Goal: Task Accomplishment & Management: Use online tool/utility

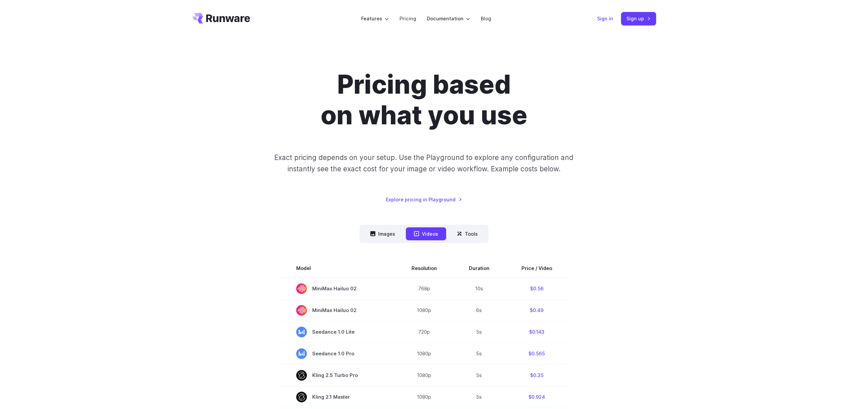
click at [613, 22] on link "Sign in" at bounding box center [605, 19] width 16 height 8
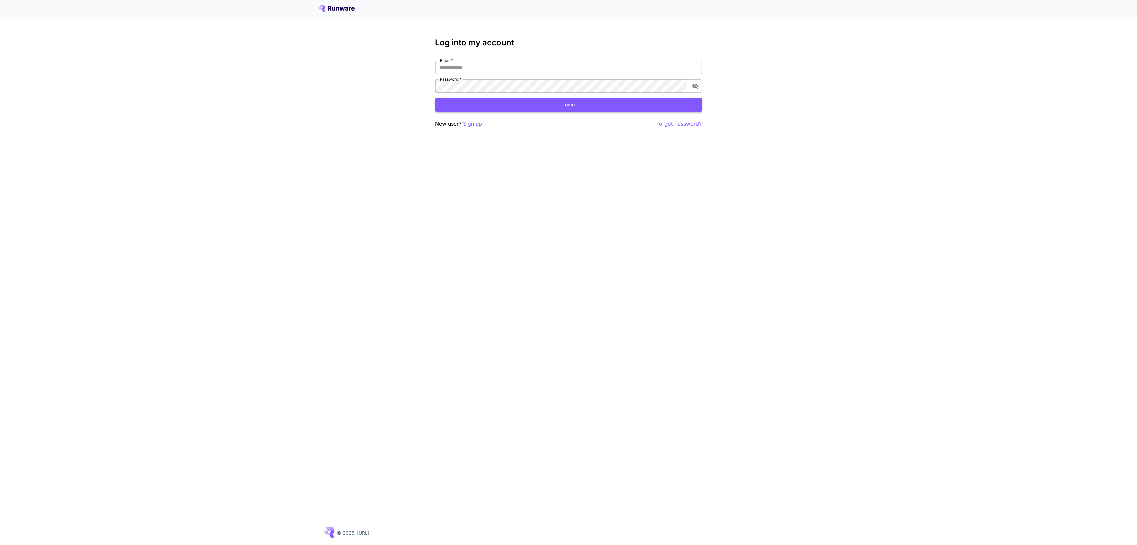
type input "**********"
click at [607, 105] on button "Login" at bounding box center [568, 105] width 267 height 14
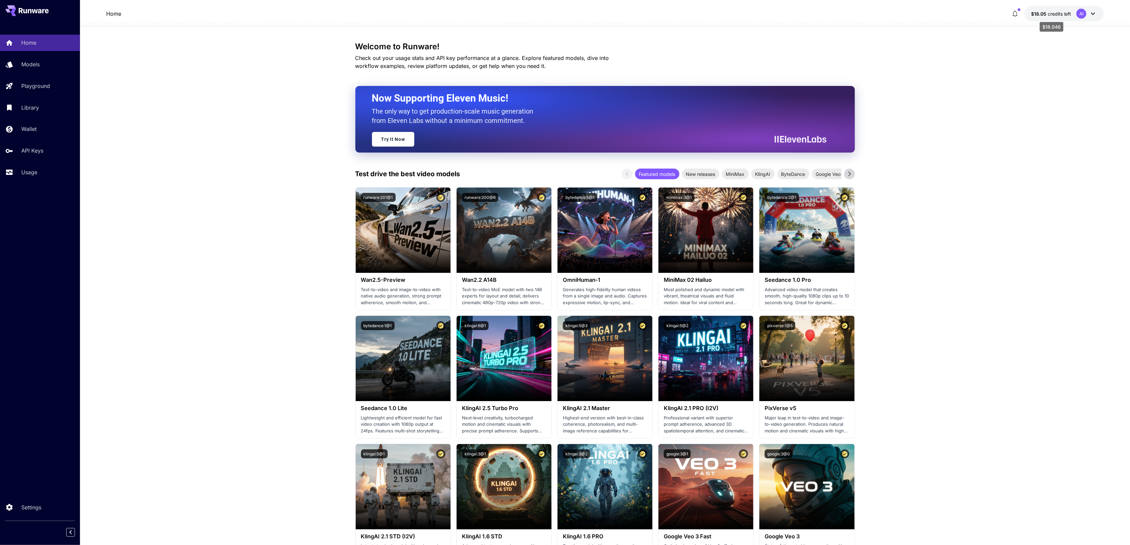
click at [1060, 13] on span "credits left" at bounding box center [1059, 14] width 23 height 6
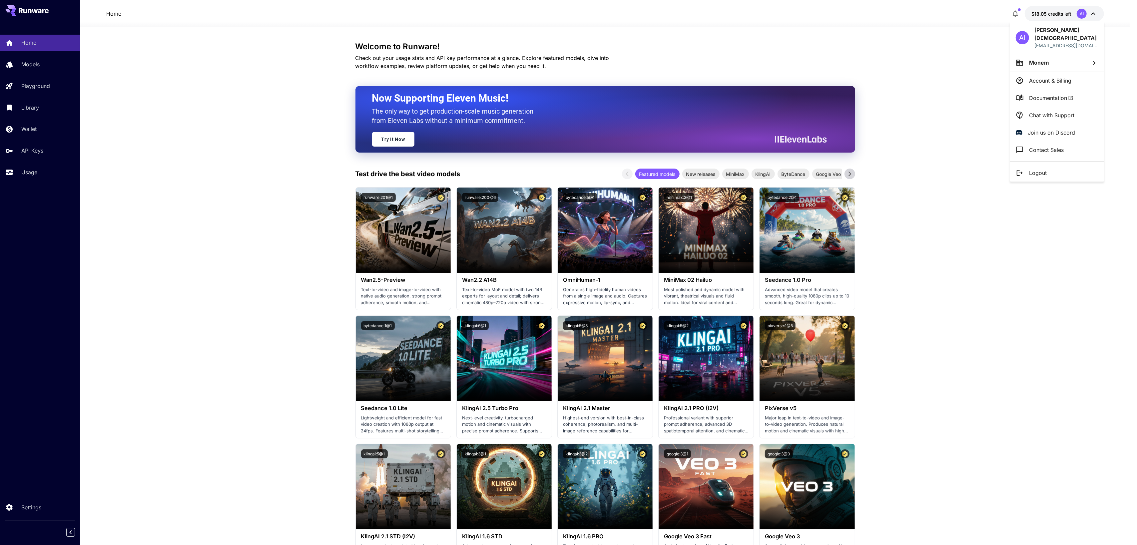
click at [1059, 63] on li "Monem" at bounding box center [1057, 63] width 95 height 18
click at [1057, 68] on div at bounding box center [568, 272] width 1137 height 545
click at [1056, 77] on p "Account & Billing" at bounding box center [1050, 81] width 42 height 8
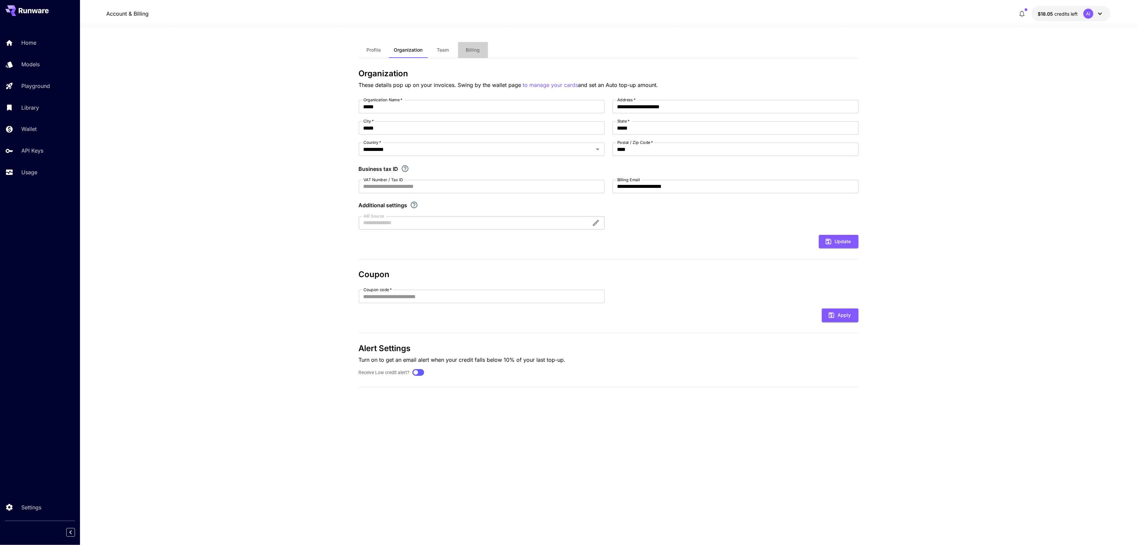
click at [465, 54] on button "Billing" at bounding box center [473, 50] width 30 height 16
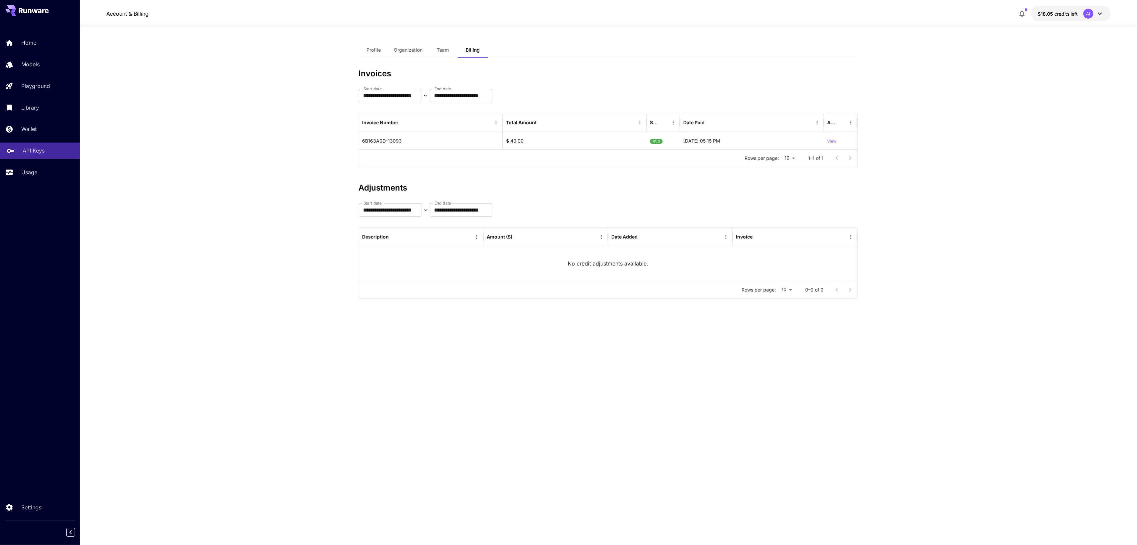
click at [32, 149] on p "API Keys" at bounding box center [34, 151] width 22 height 8
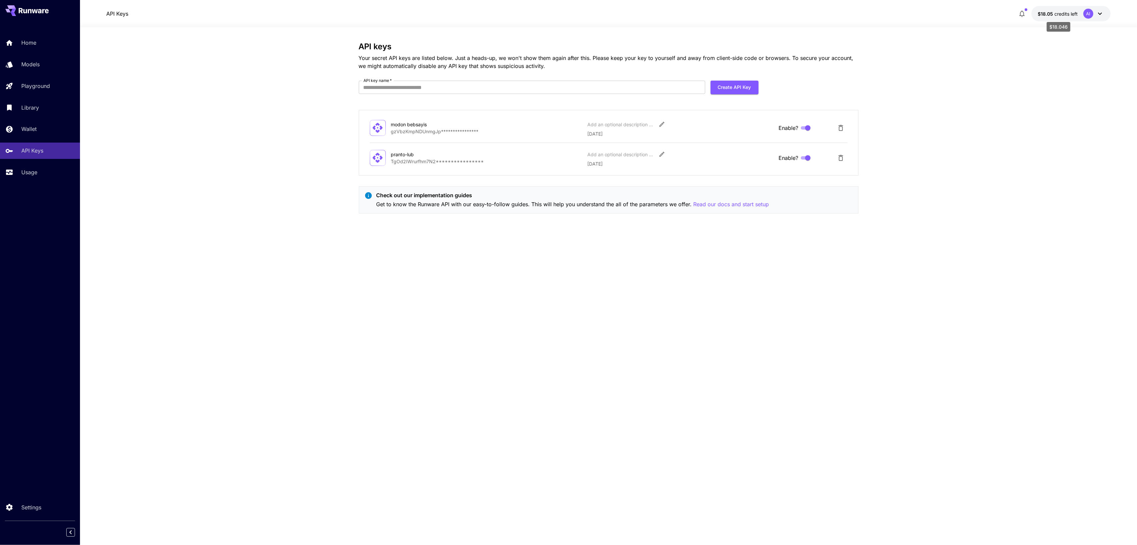
click at [1073, 13] on span "credits left" at bounding box center [1066, 14] width 23 height 6
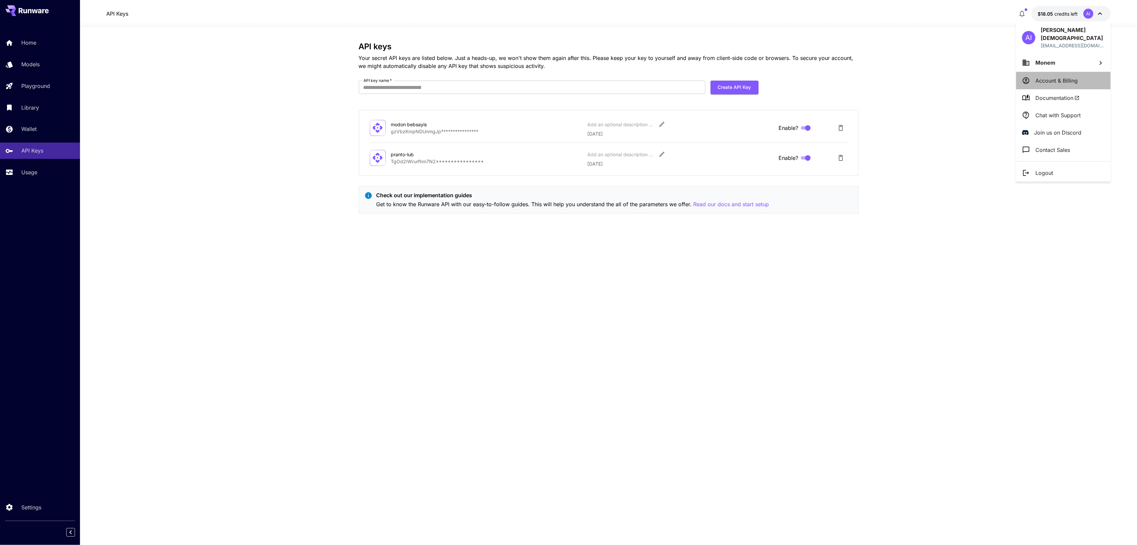
click at [1080, 77] on li "Account & Billing" at bounding box center [1063, 80] width 95 height 17
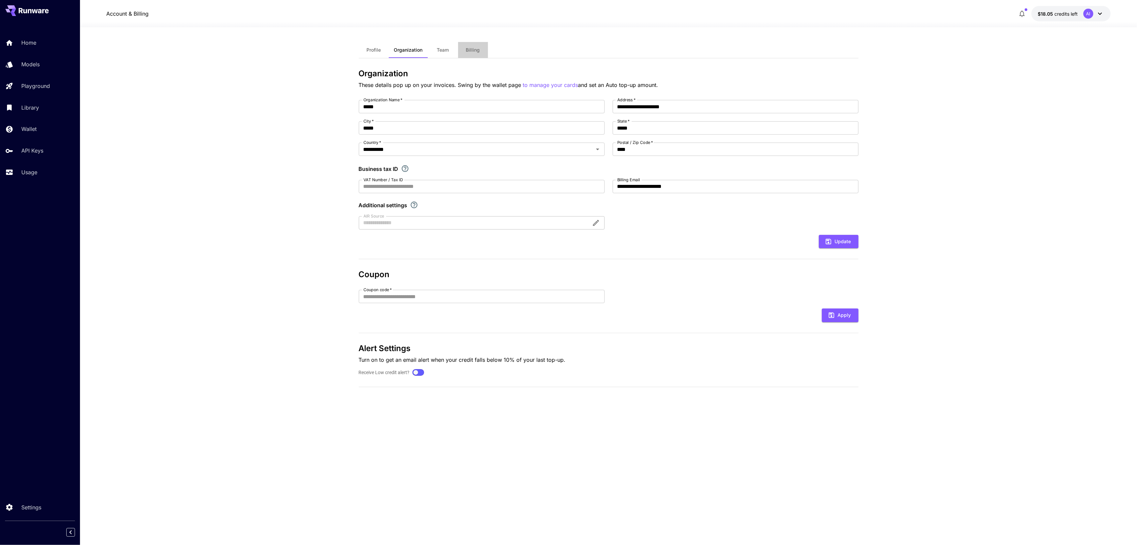
click at [484, 51] on button "Billing" at bounding box center [473, 50] width 30 height 16
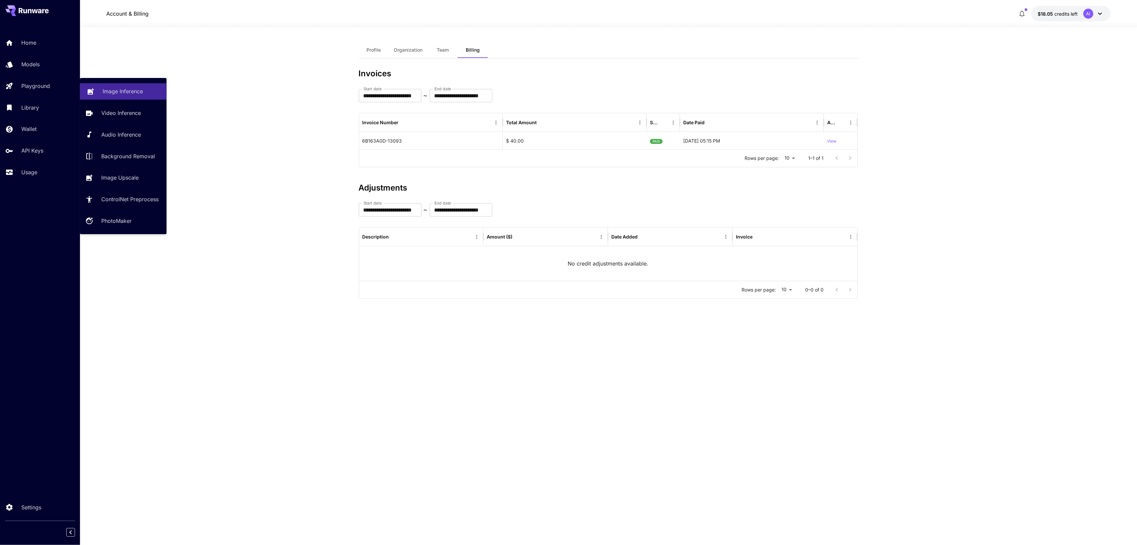
click at [113, 89] on p "Image Inference" at bounding box center [123, 91] width 40 height 8
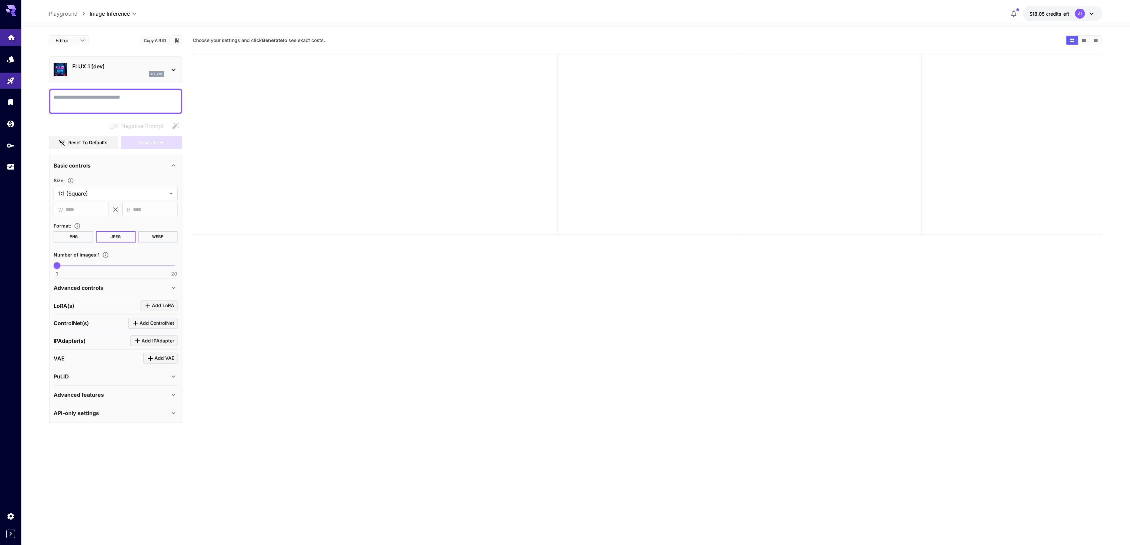
click at [14, 32] on div "Home" at bounding box center [11, 35] width 8 height 8
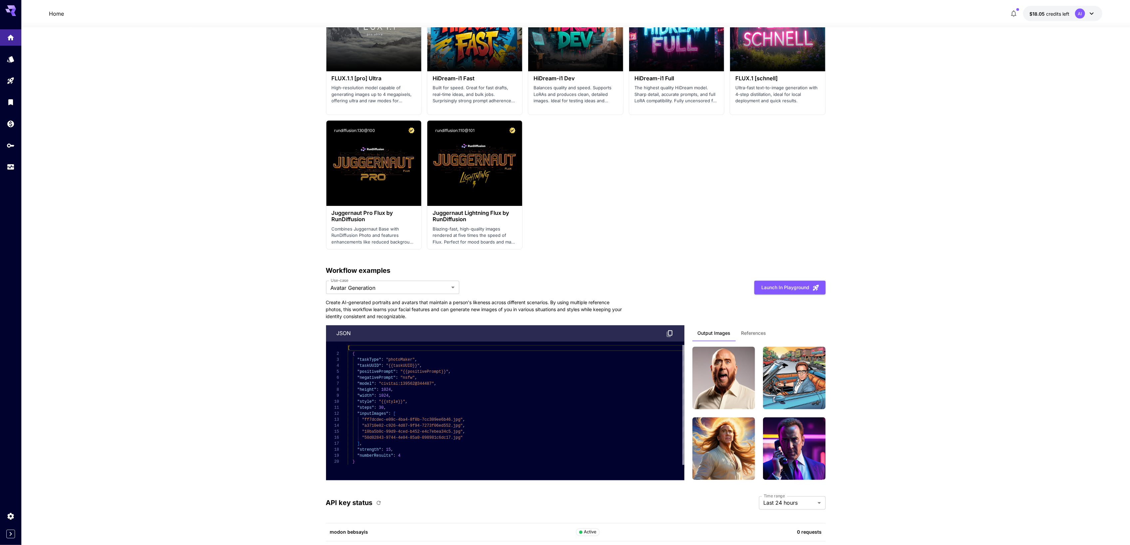
scroll to position [1241, 0]
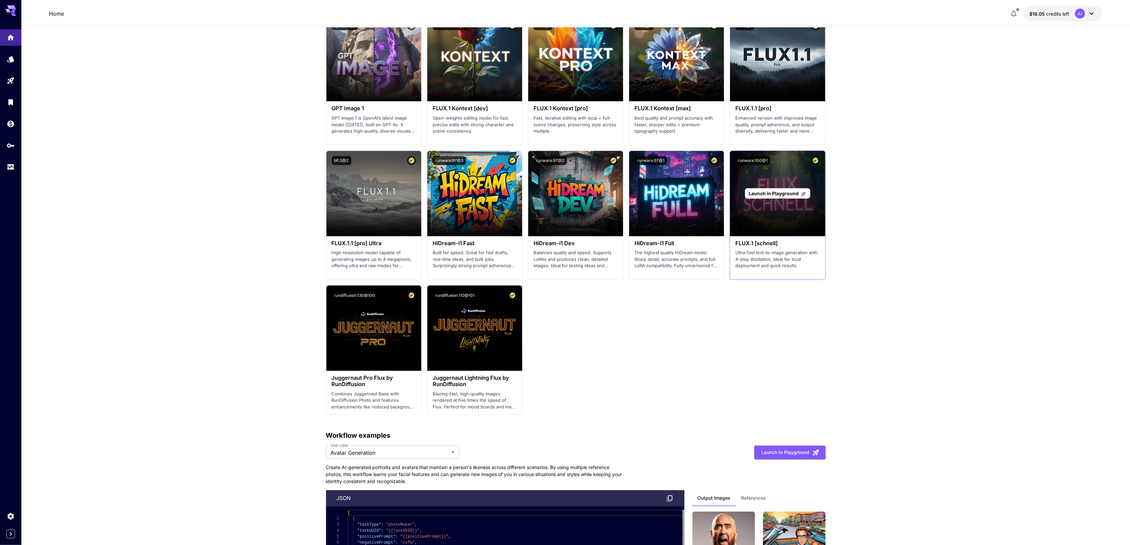
click at [776, 193] on span "Launch in Playground" at bounding box center [774, 194] width 50 height 6
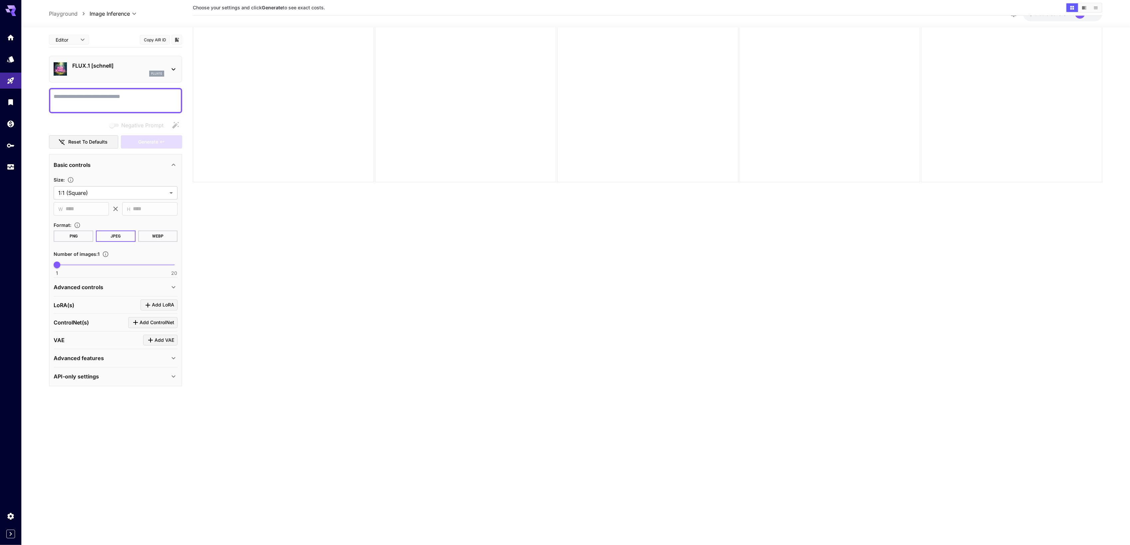
scroll to position [53, 0]
click at [158, 74] on p "flux1s" at bounding box center [156, 73] width 11 height 5
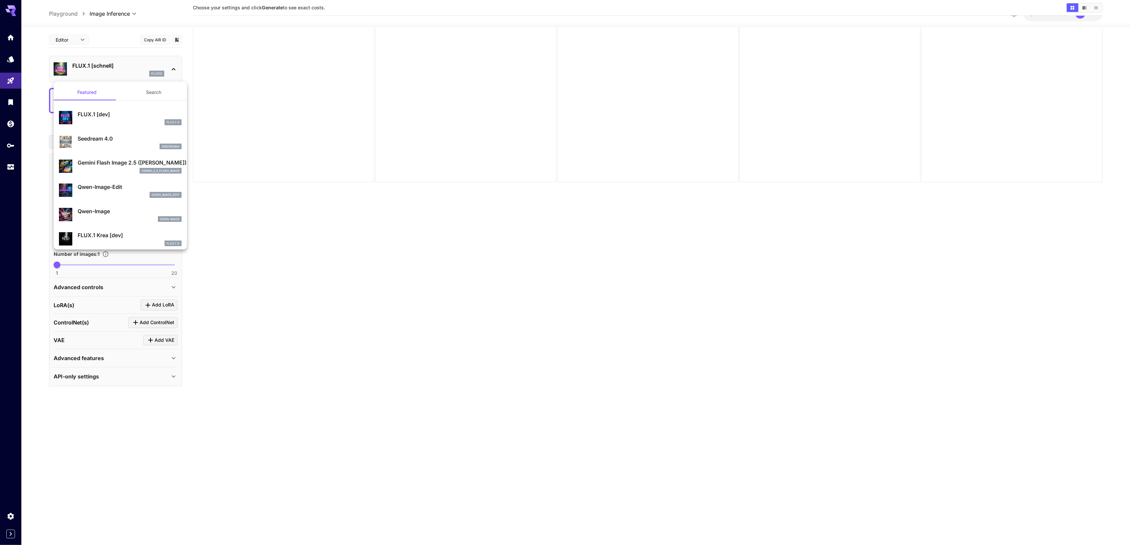
click at [254, 216] on div at bounding box center [568, 272] width 1137 height 545
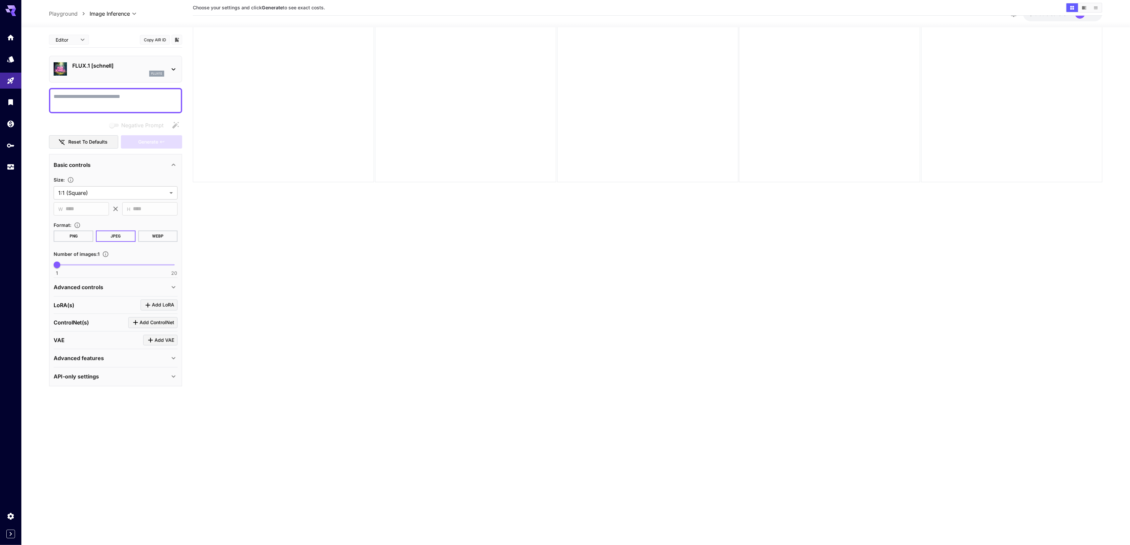
click at [108, 100] on textarea "Negative Prompt" at bounding box center [116, 101] width 124 height 16
type textarea "****"
click at [154, 149] on button "Generate" at bounding box center [151, 142] width 61 height 14
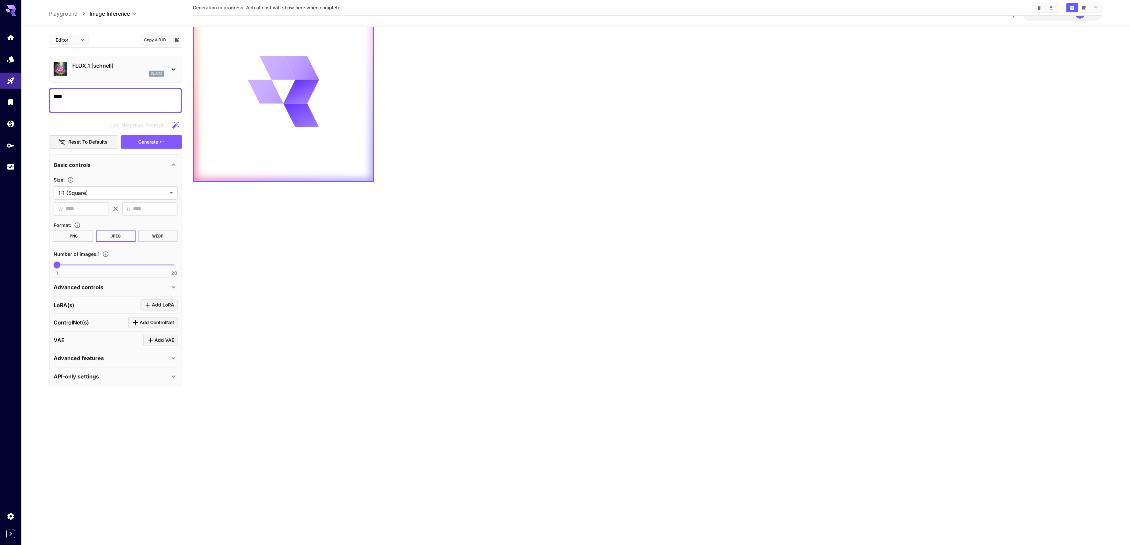
scroll to position [0, 0]
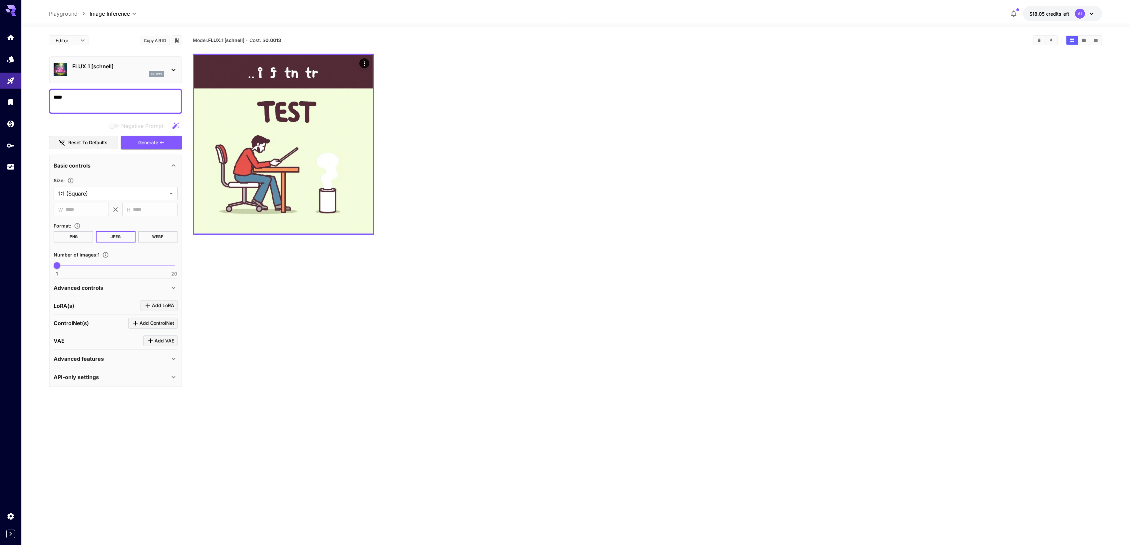
drag, startPoint x: 266, startPoint y: 42, endPoint x: 285, endPoint y: 42, distance: 19.0
click at [285, 42] on section "Model: FLUX.1 [schnell] · Cost: $ 0.0013" at bounding box center [610, 40] width 835 height 8
click at [1062, 18] on button "$18.05 credits left AI" at bounding box center [1062, 13] width 79 height 15
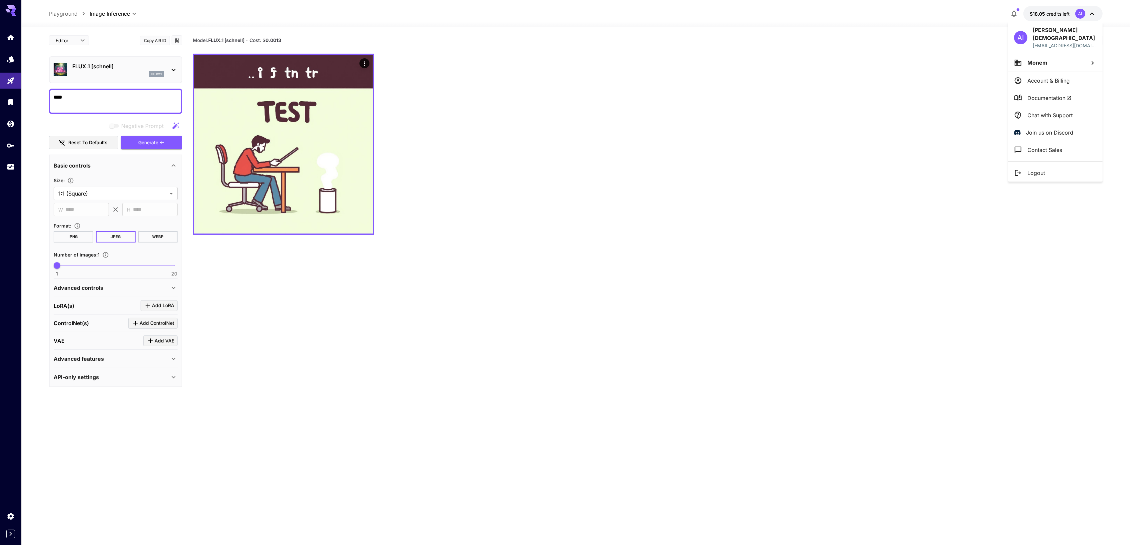
click at [1060, 77] on p "Account & Billing" at bounding box center [1048, 81] width 42 height 8
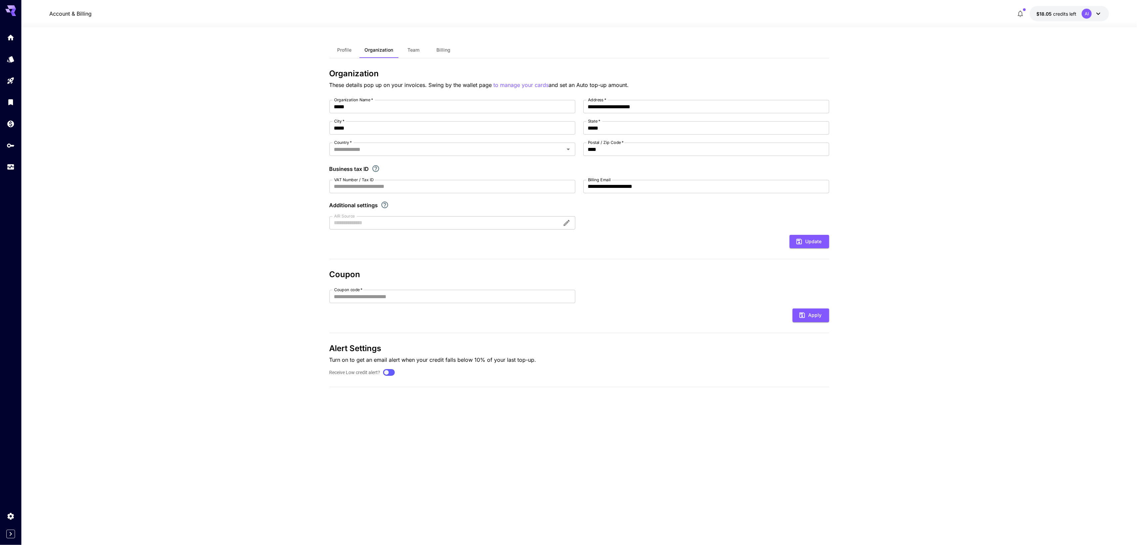
type input "**********"
click at [436, 50] on button "Billing" at bounding box center [444, 50] width 30 height 16
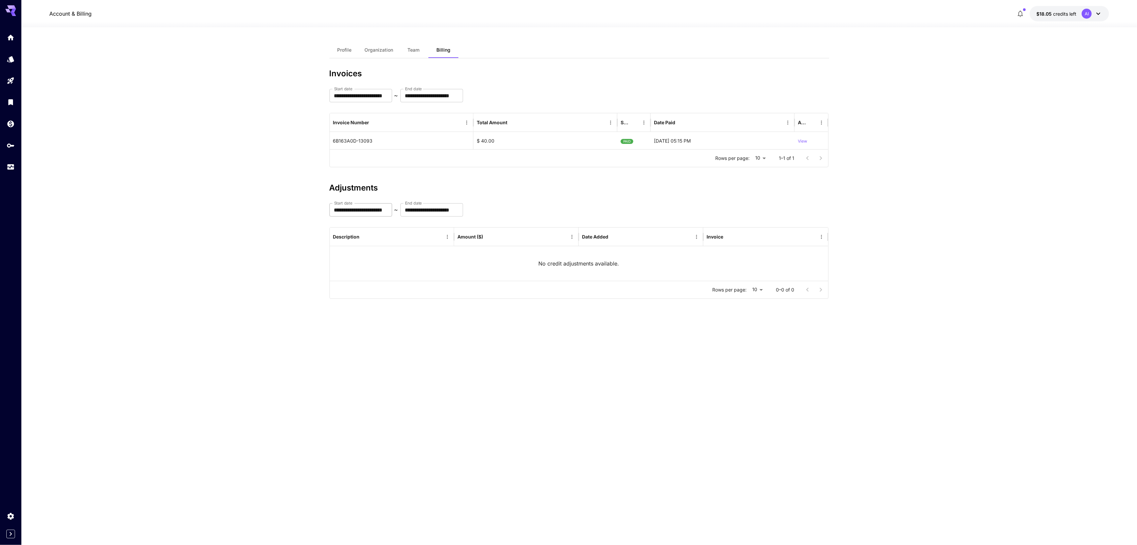
click at [372, 214] on input "**********" at bounding box center [360, 209] width 63 height 13
click at [490, 175] on div "**********" at bounding box center [579, 186] width 500 height 235
click at [341, 49] on span "Profile" at bounding box center [344, 50] width 14 height 6
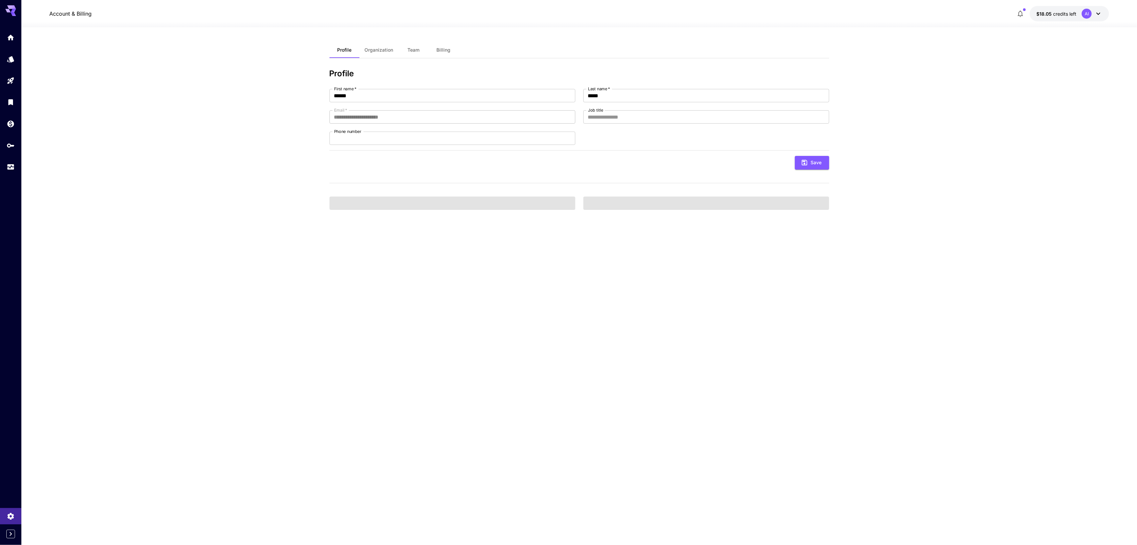
click at [419, 52] on span "Team" at bounding box center [414, 50] width 12 height 6
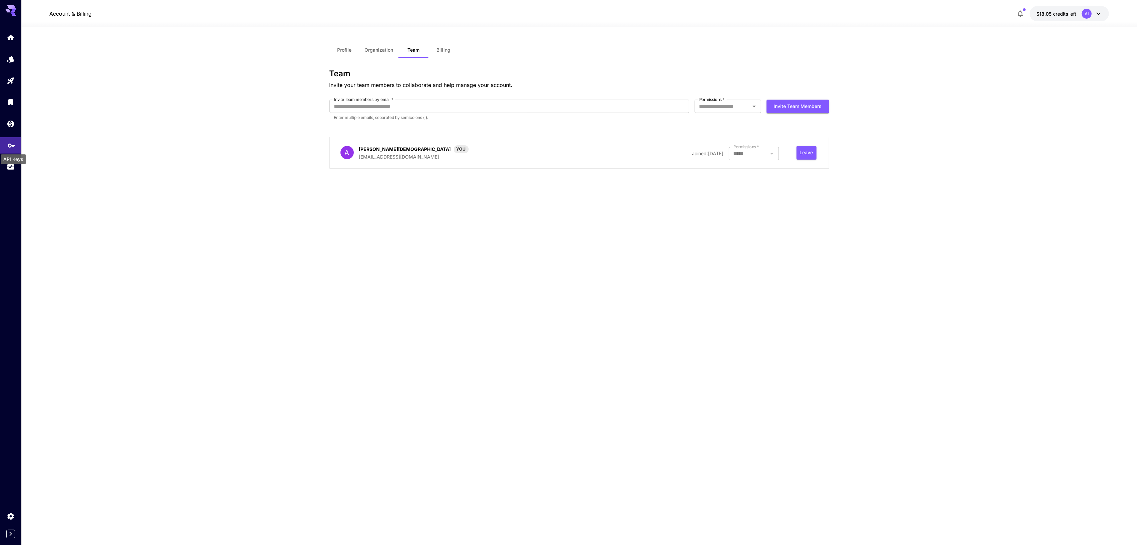
click at [14, 149] on body "Account & Billing $18.05 credits left AI Profile Organization Team Billing Team…" at bounding box center [568, 272] width 1137 height 545
click at [11, 169] on icon "Usage" at bounding box center [11, 165] width 8 height 8
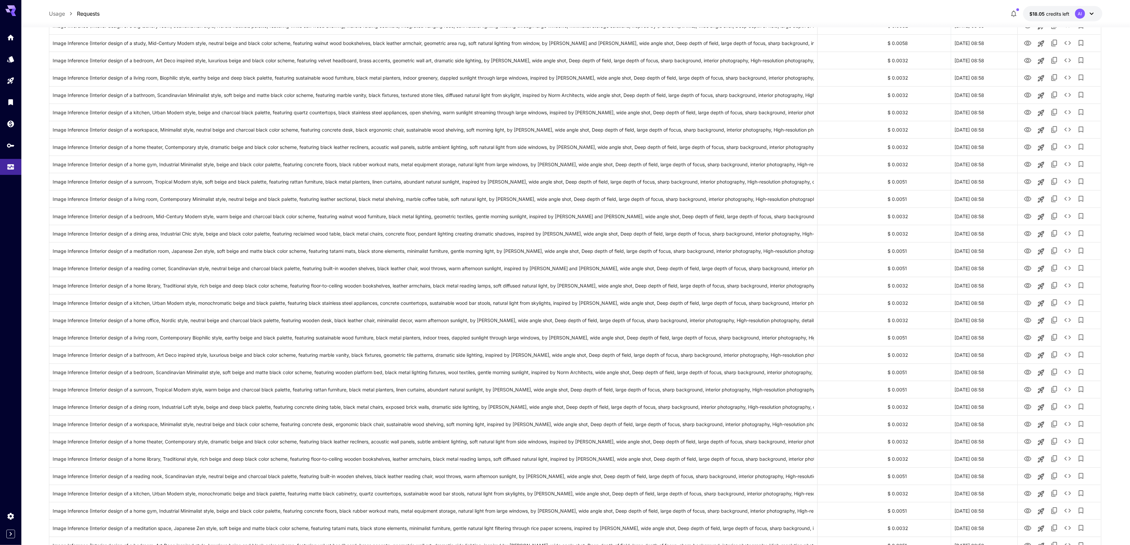
scroll to position [490, 0]
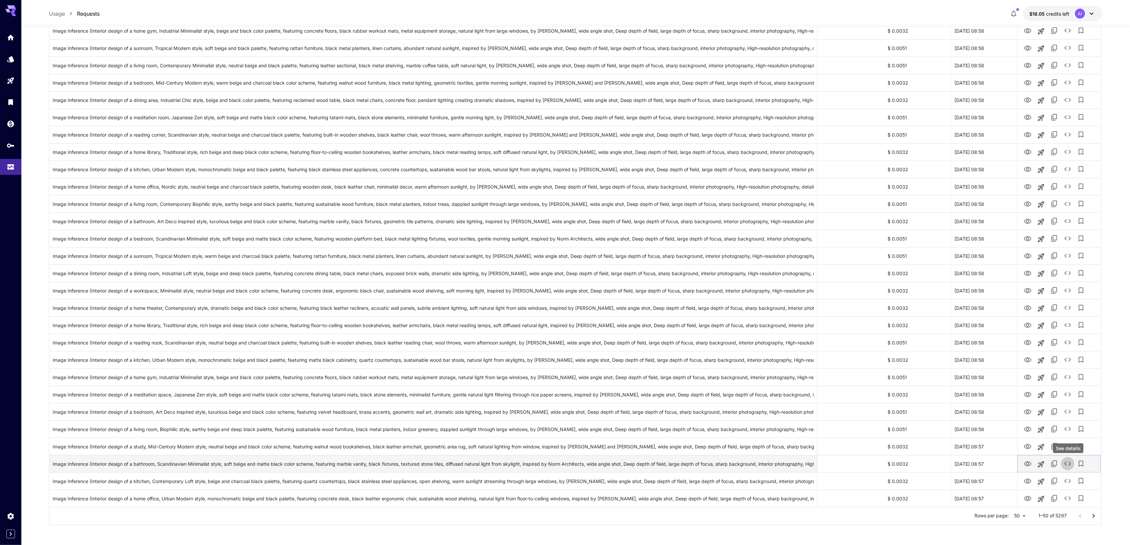
click at [1071, 466] on icon "See details" at bounding box center [1068, 464] width 8 height 8
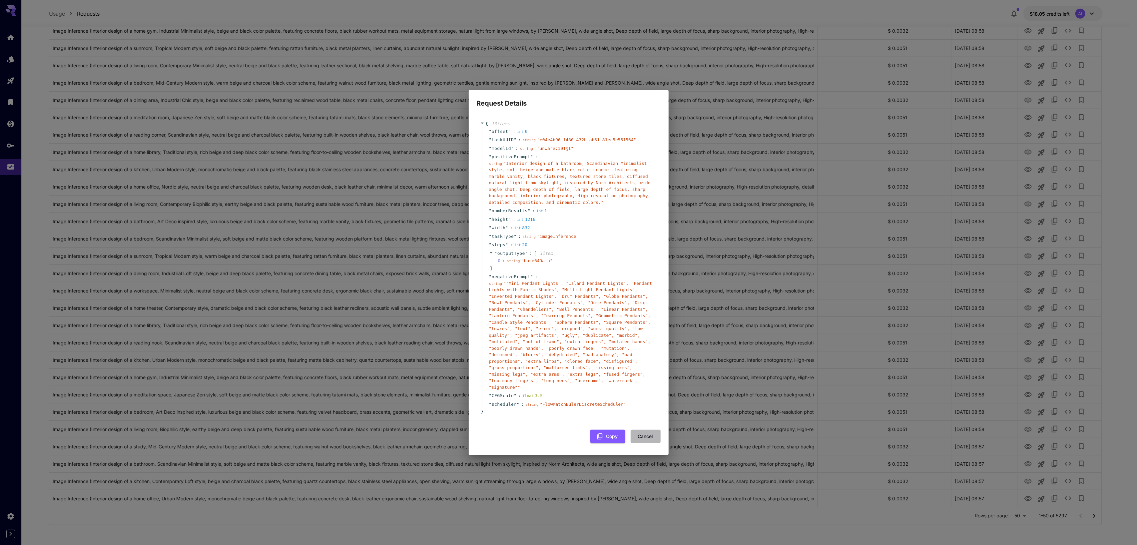
click at [648, 430] on button "Cancel" at bounding box center [646, 437] width 30 height 14
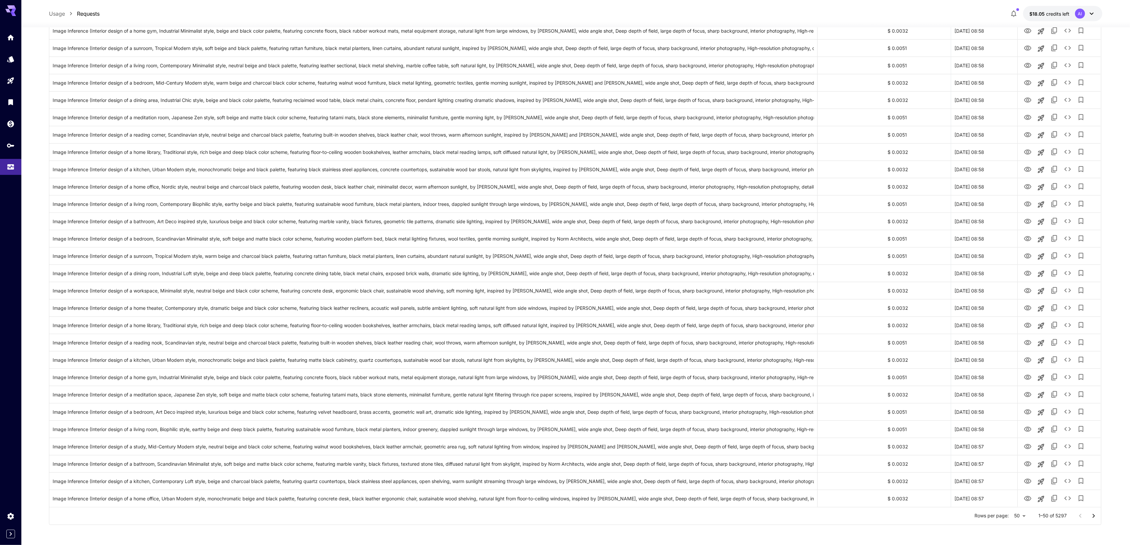
click at [1068, 9] on button "$18.05 credits left AI" at bounding box center [1062, 13] width 79 height 15
click at [1068, 111] on p "Chat with Support" at bounding box center [1049, 115] width 45 height 8
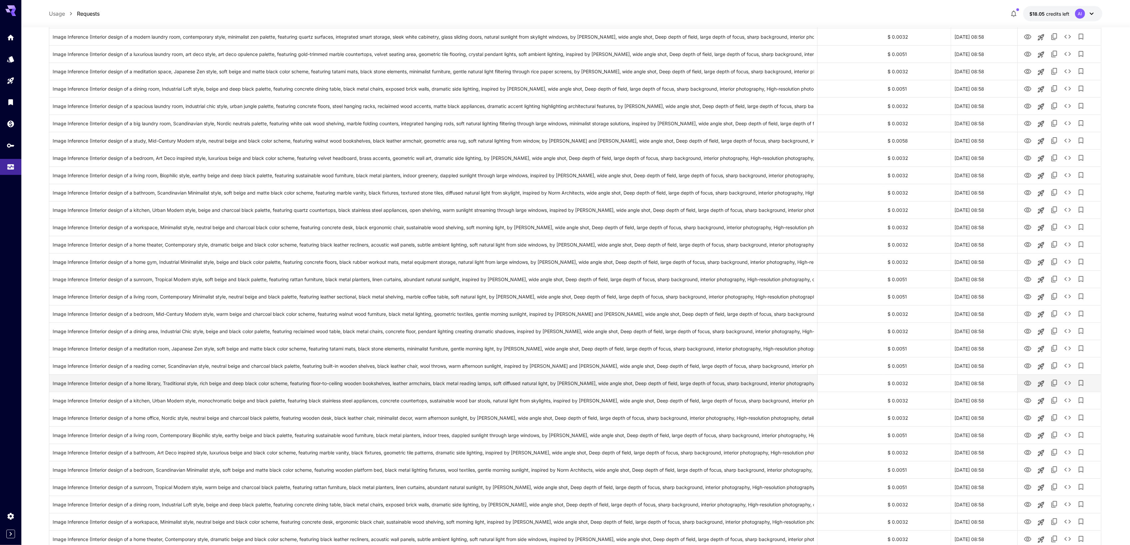
scroll to position [0, 0]
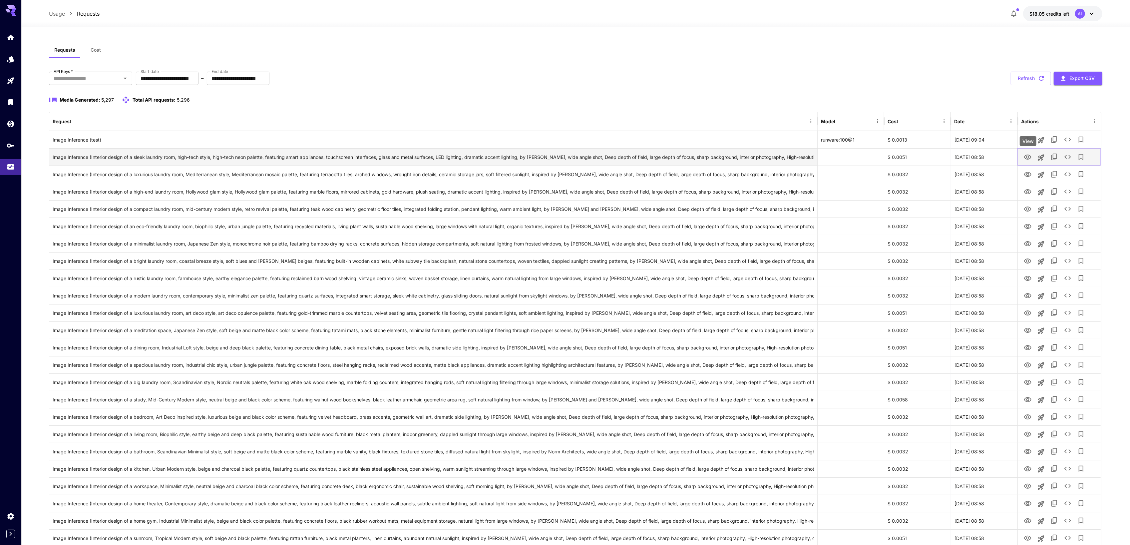
click at [1032, 158] on button "View" at bounding box center [1027, 157] width 13 height 14
click at [1042, 157] on icon "Launch in playground" at bounding box center [1041, 157] width 6 height 6
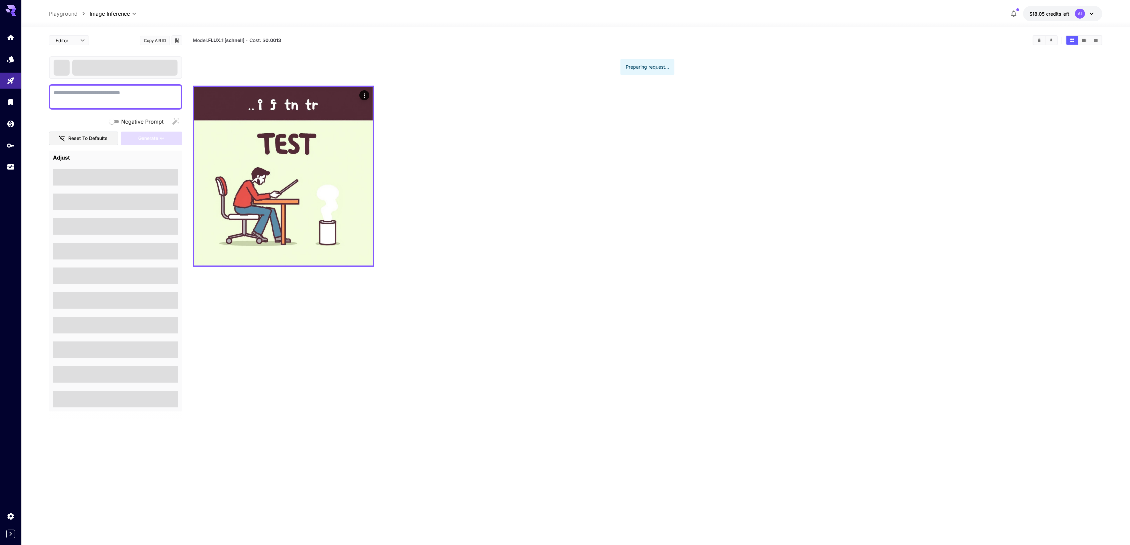
type textarea "**********"
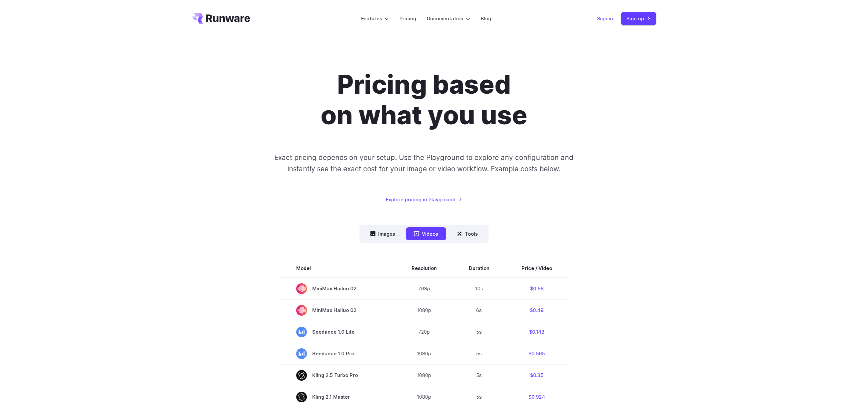
click at [610, 17] on link "Sign in" at bounding box center [605, 19] width 16 height 8
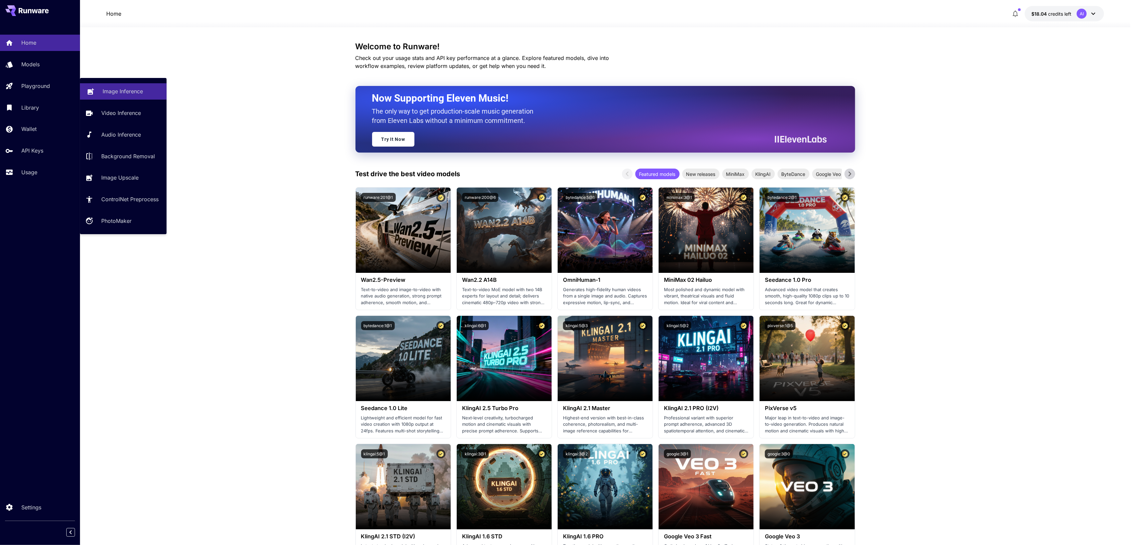
click at [120, 87] on p "Image Inference" at bounding box center [123, 91] width 40 height 8
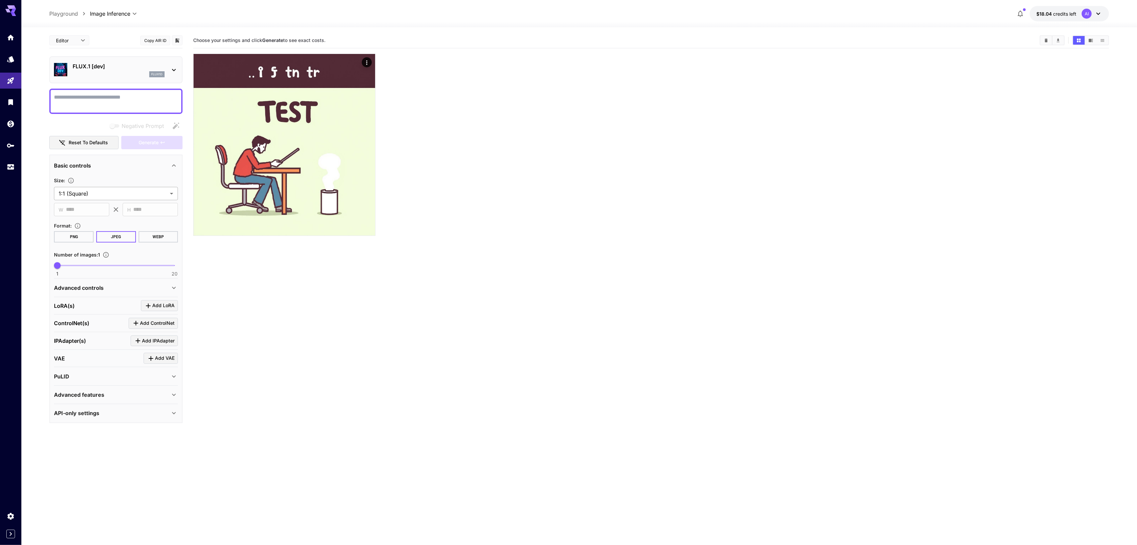
click at [137, 191] on body "**********" at bounding box center [568, 299] width 1137 height 598
click at [129, 242] on li "4:3 (Standard / Landscape)" at bounding box center [116, 247] width 124 height 12
type input "**********"
type input "****"
type input "***"
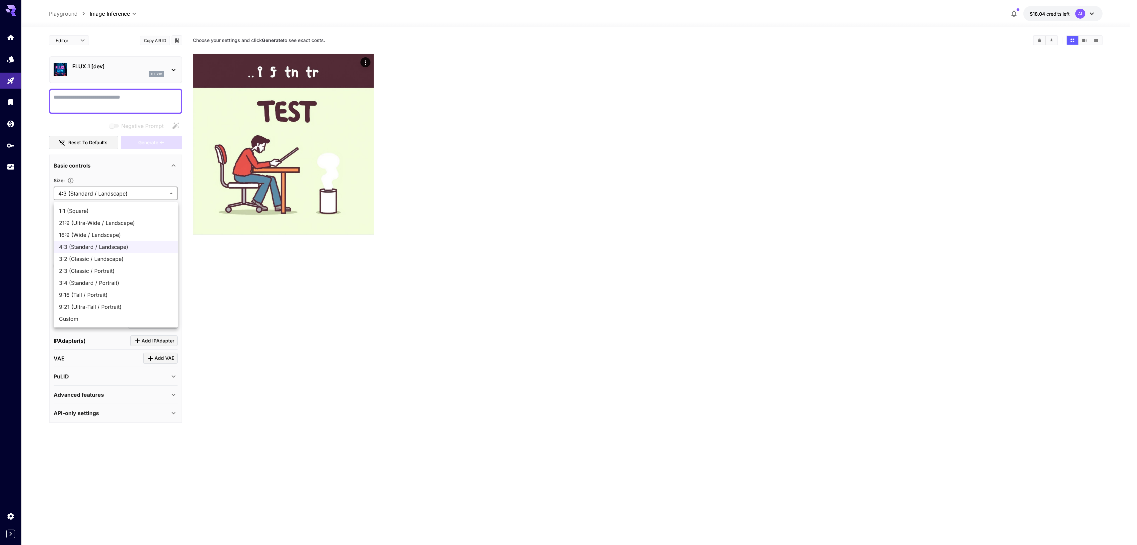
click at [149, 196] on body "**********" at bounding box center [568, 299] width 1137 height 598
click at [142, 279] on span "3:4 (Standard / Portrait)" at bounding box center [116, 283] width 114 height 8
type input "**********"
type input "***"
type input "****"
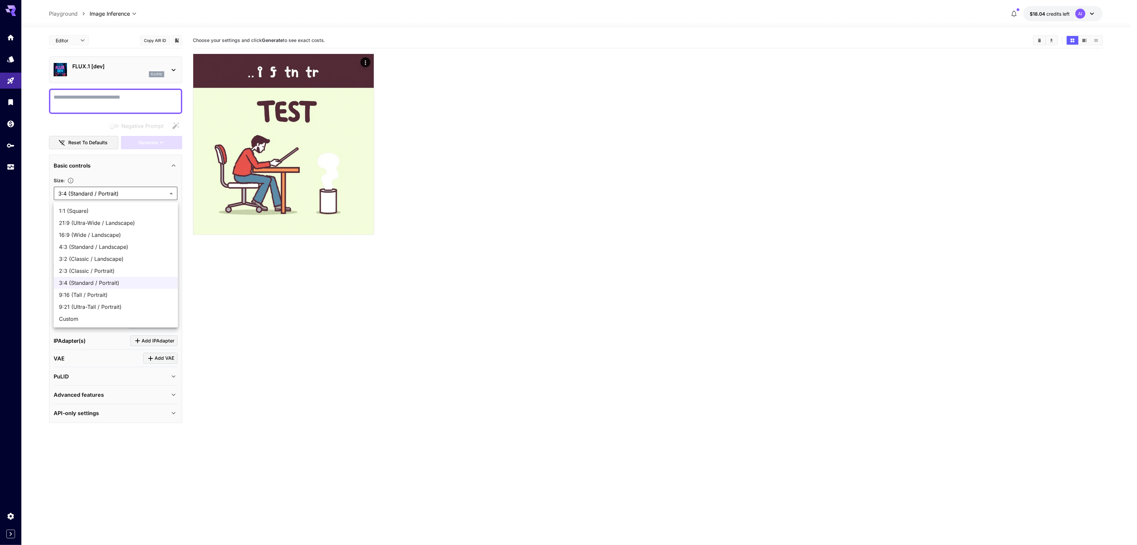
click at [111, 194] on body "**********" at bounding box center [568, 299] width 1137 height 598
click at [445, 265] on div at bounding box center [568, 272] width 1137 height 545
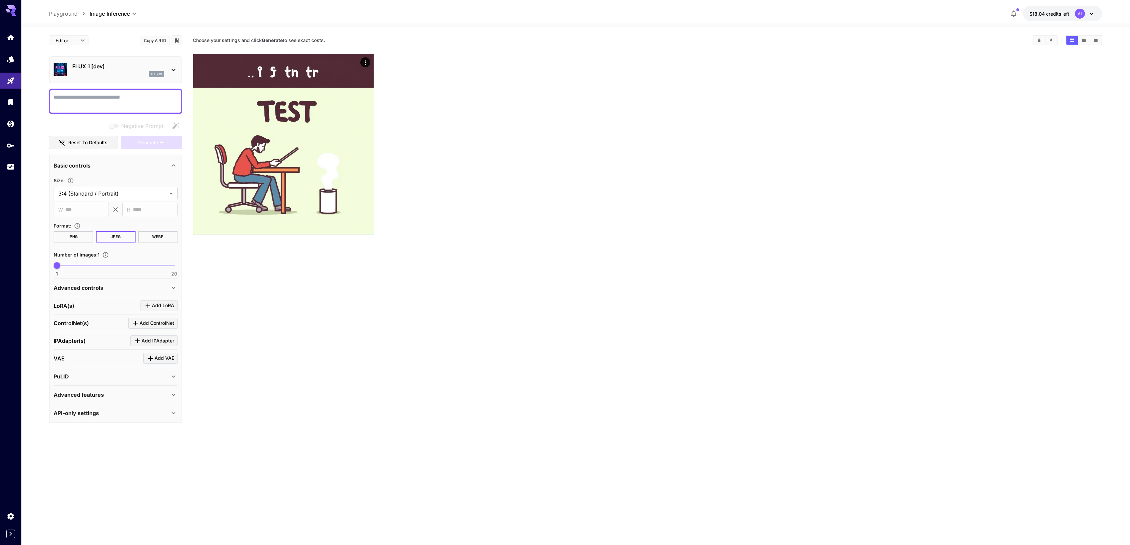
click at [123, 88] on div "**********" at bounding box center [115, 228] width 133 height 390
click at [117, 95] on textarea "Negative Prompt" at bounding box center [116, 101] width 124 height 16
type textarea "****"
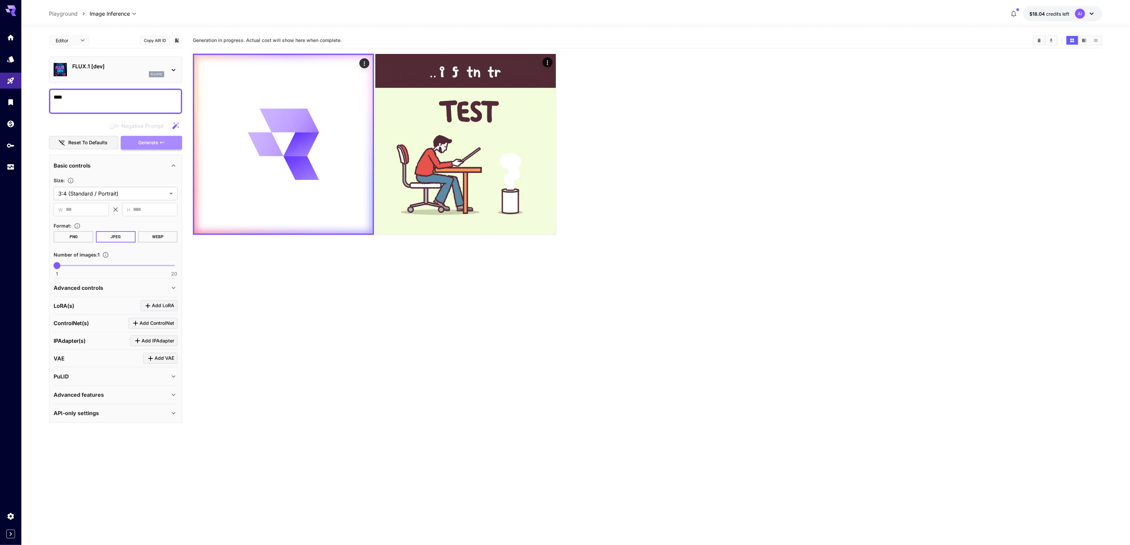
click at [170, 150] on button "Generate" at bounding box center [151, 143] width 61 height 14
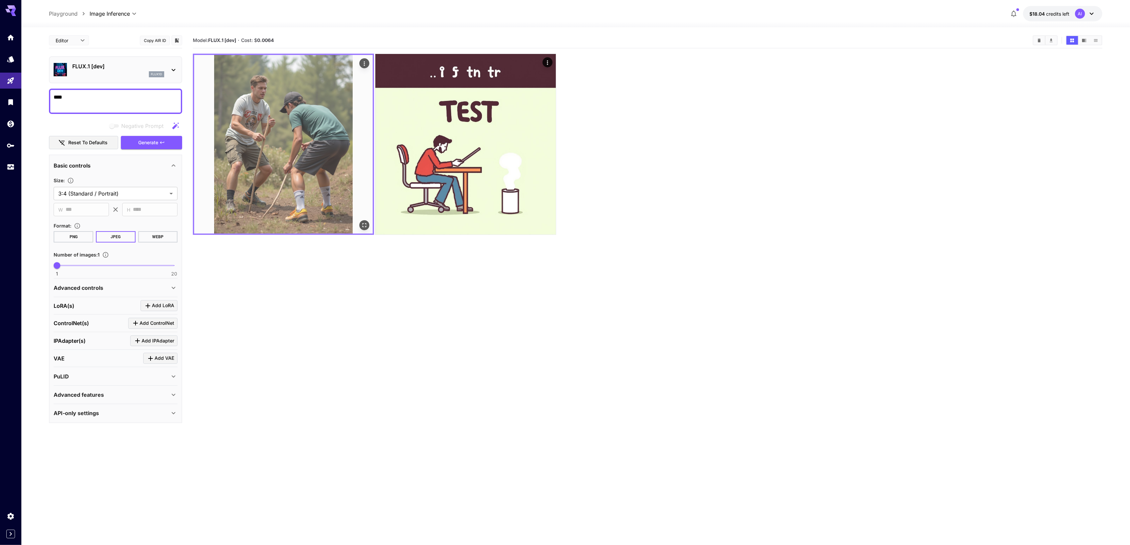
click at [324, 169] on img at bounding box center [283, 144] width 179 height 179
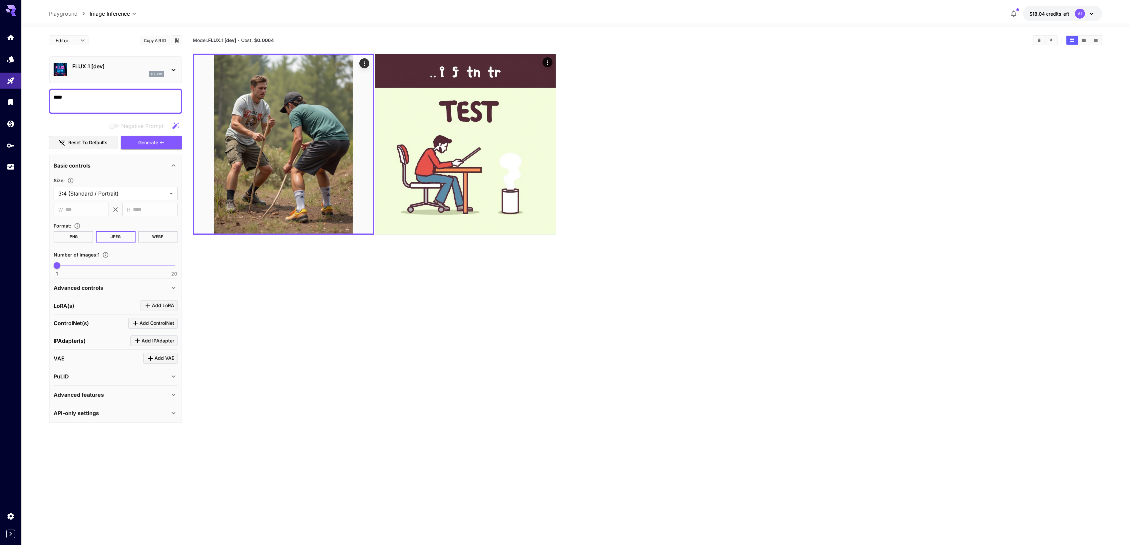
click at [1098, 11] on button "$18.04 credits left AI" at bounding box center [1062, 13] width 79 height 15
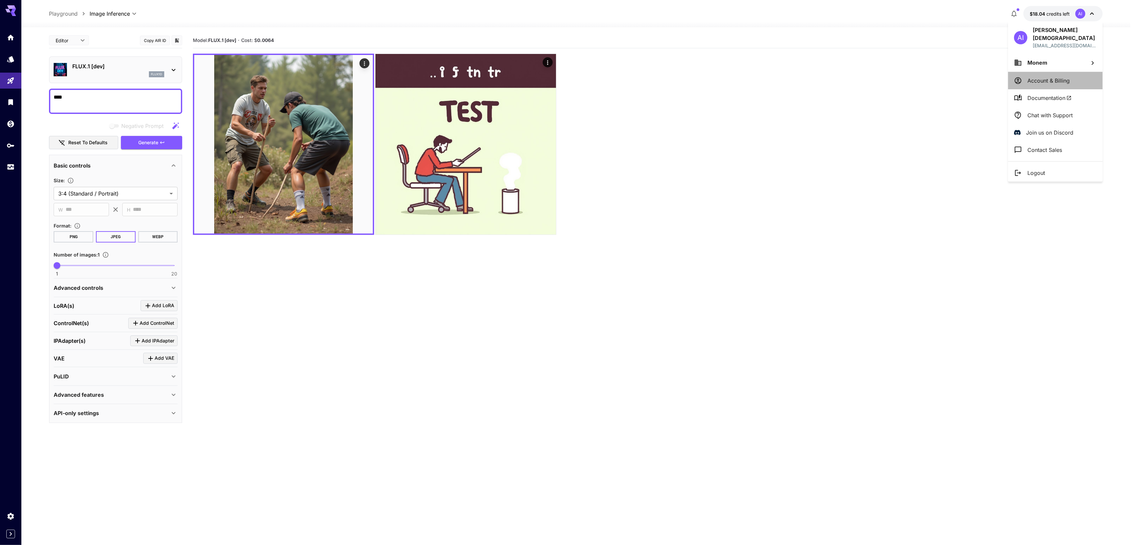
click at [1048, 77] on p "Account & Billing" at bounding box center [1048, 81] width 42 height 8
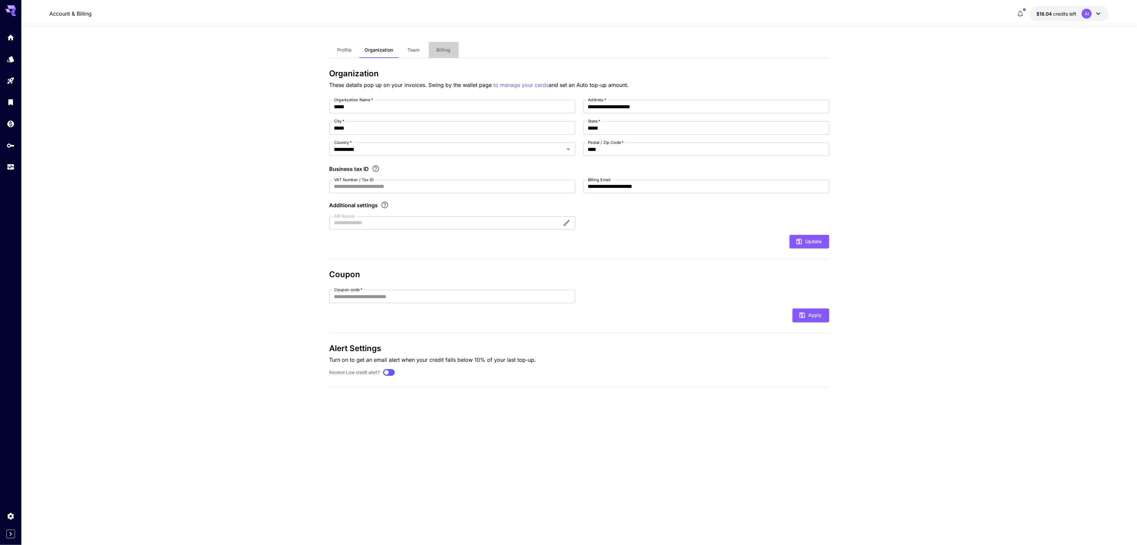
click at [450, 53] on button "Billing" at bounding box center [444, 50] width 30 height 16
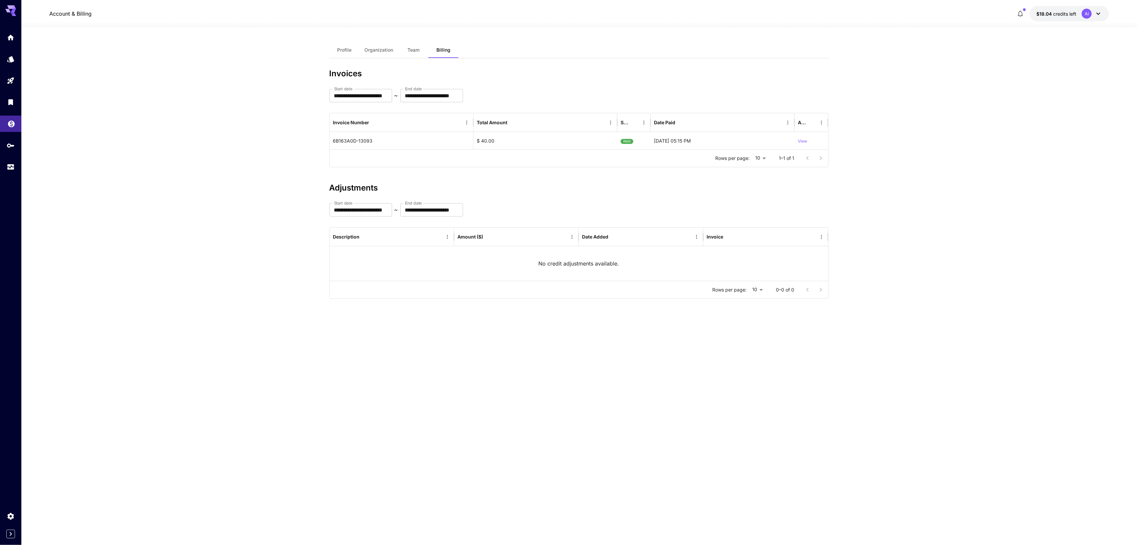
click at [11, 125] on icon "Wallet" at bounding box center [11, 122] width 8 height 8
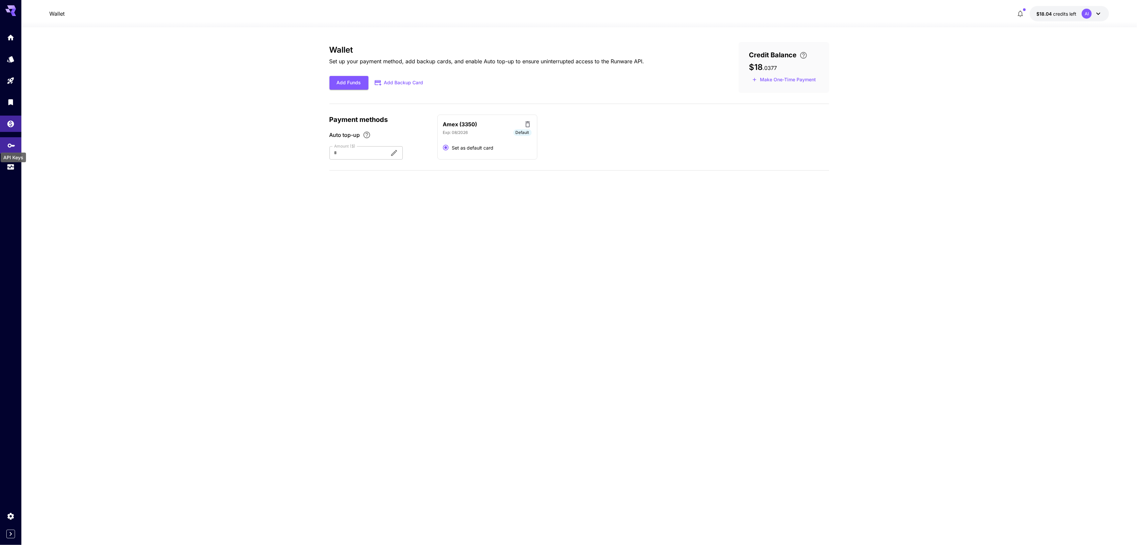
click at [8, 144] on icon "API Keys" at bounding box center [11, 143] width 8 height 8
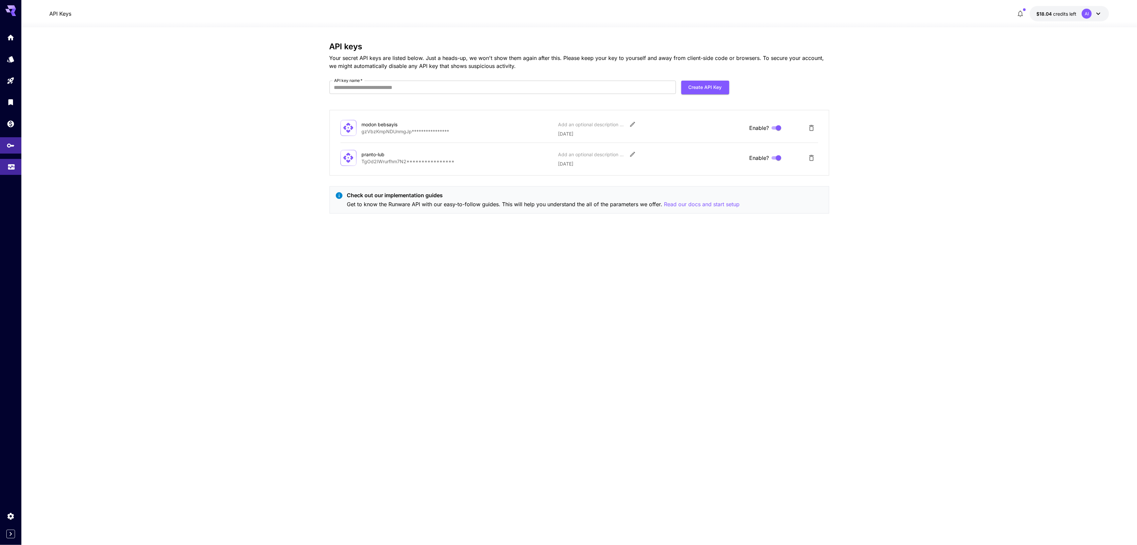
click at [4, 163] on link at bounding box center [10, 167] width 21 height 16
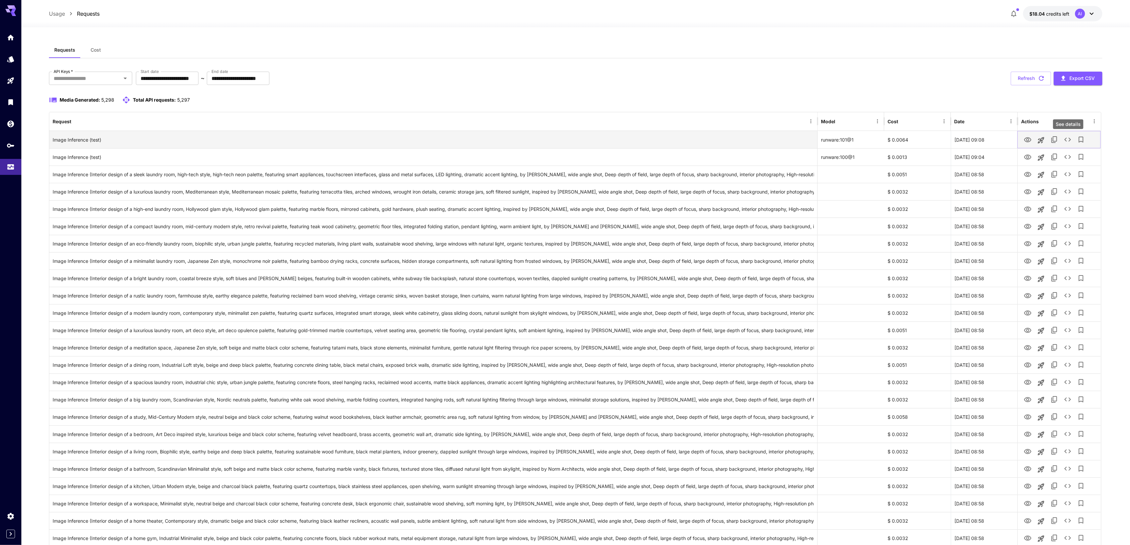
click at [1073, 141] on button "See details" at bounding box center [1067, 139] width 13 height 13
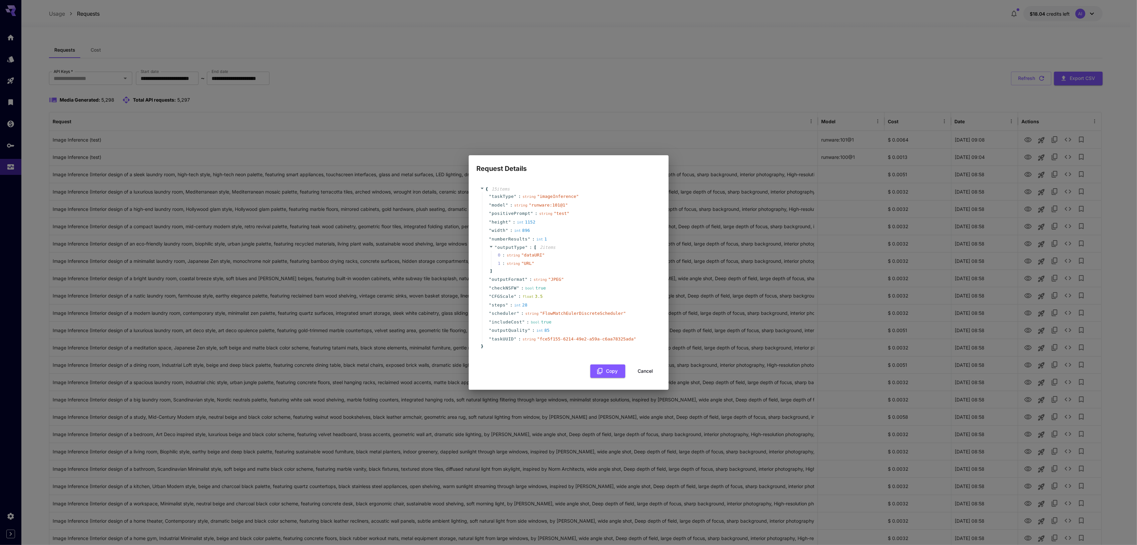
click at [534, 247] on span "[" at bounding box center [535, 247] width 3 height 7
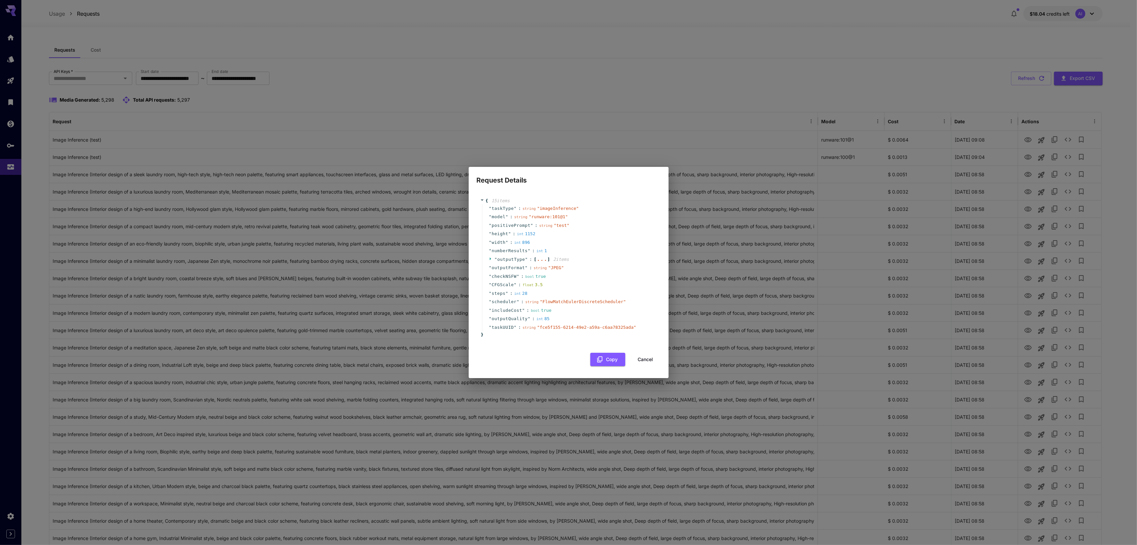
click at [537, 261] on div "..." at bounding box center [542, 258] width 11 height 3
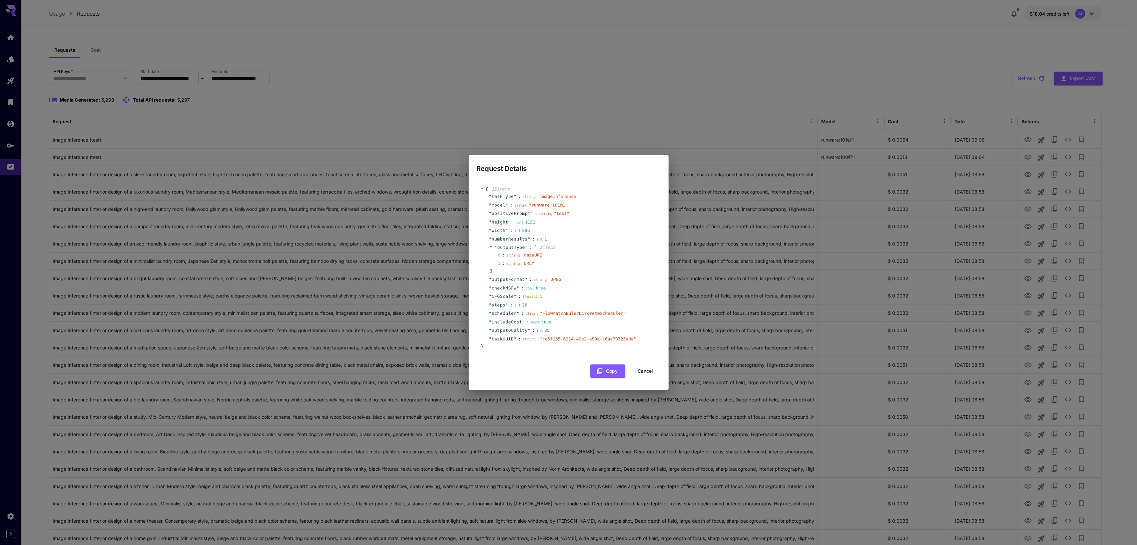
click at [643, 368] on button "Cancel" at bounding box center [646, 371] width 30 height 14
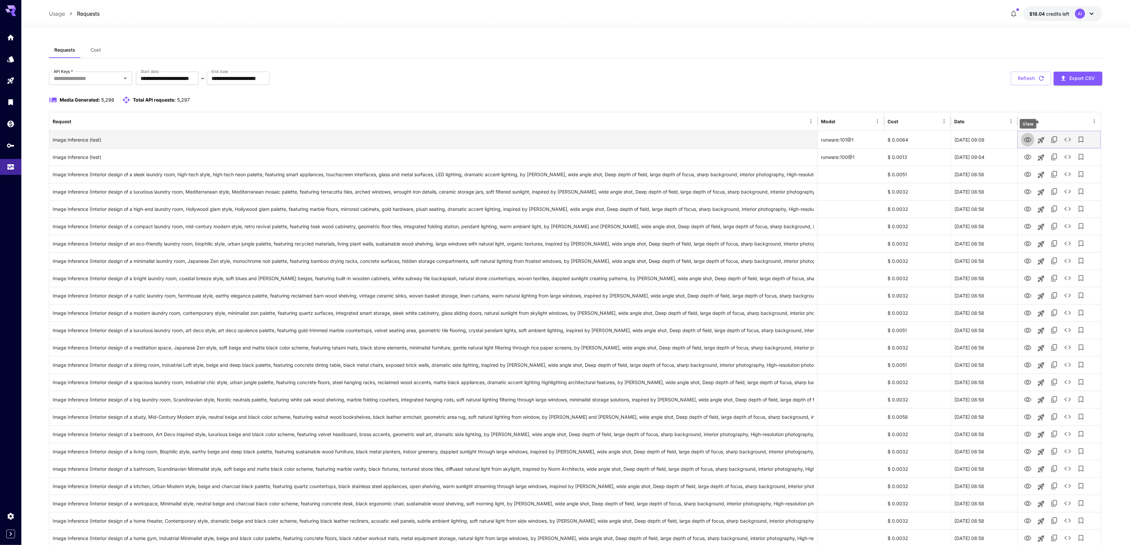
click at [1032, 138] on icon "View" at bounding box center [1028, 140] width 8 height 8
click at [1072, 142] on icon "See details" at bounding box center [1068, 140] width 8 height 8
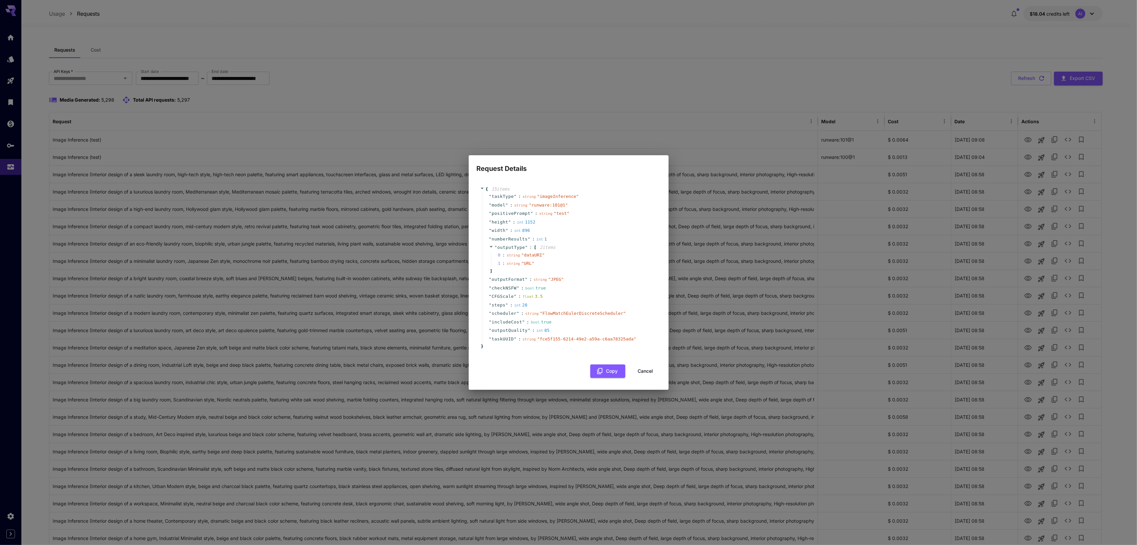
click at [523, 264] on span "" URL "" at bounding box center [527, 263] width 13 height 5
click at [646, 369] on button "Cancel" at bounding box center [646, 371] width 30 height 14
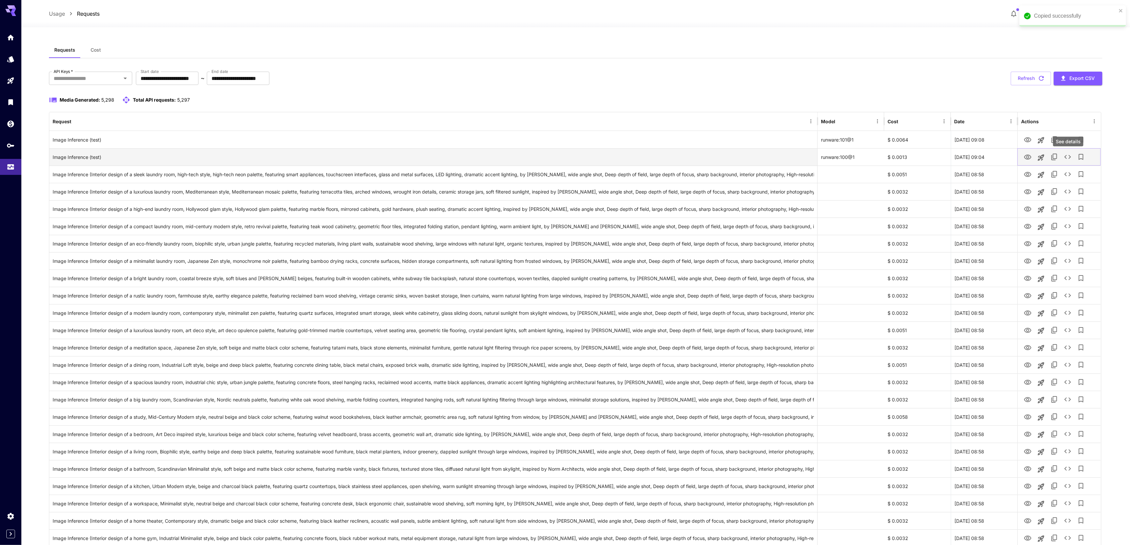
click at [1067, 159] on icon "See details" at bounding box center [1068, 157] width 8 height 8
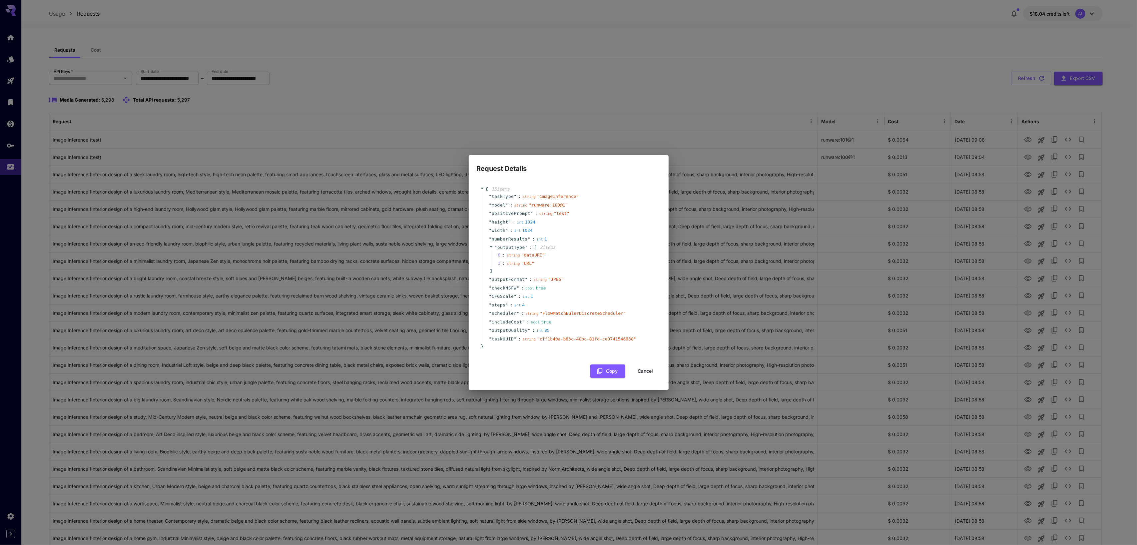
click at [659, 377] on button "Cancel" at bounding box center [646, 371] width 30 height 14
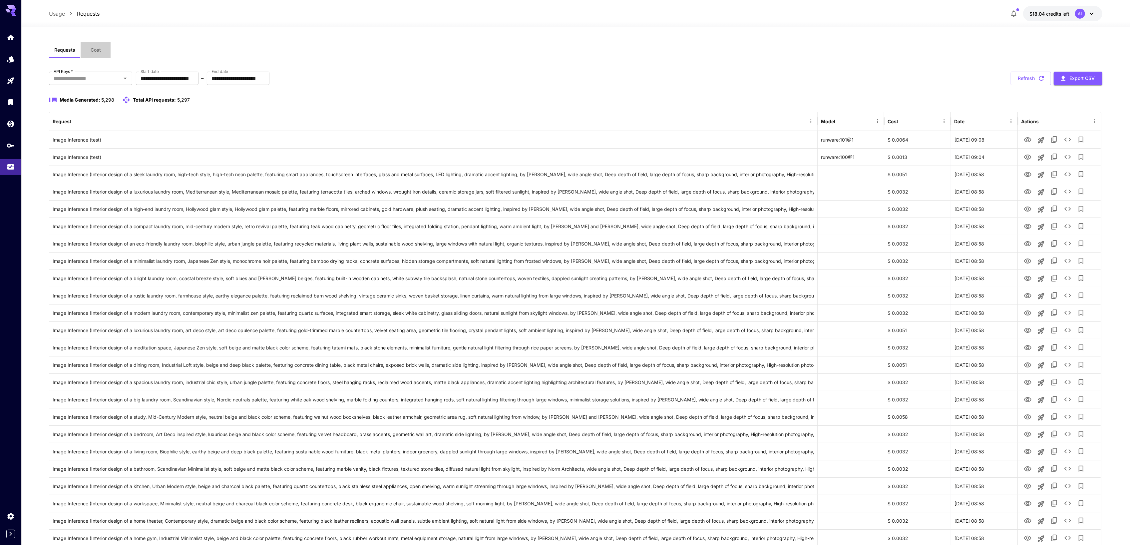
click at [100, 54] on button "Cost" at bounding box center [96, 50] width 30 height 16
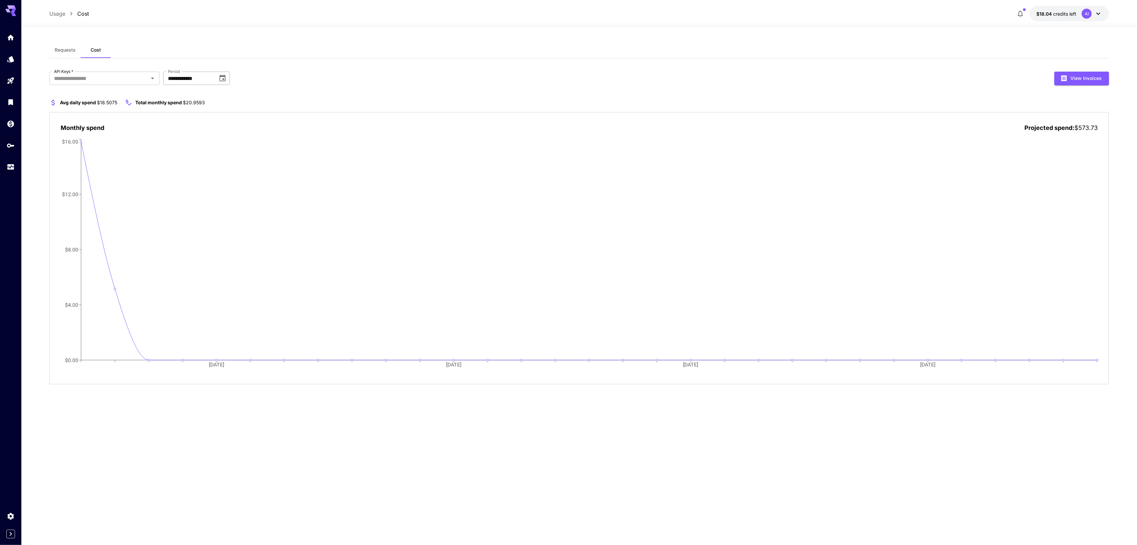
click at [195, 77] on input "**********" at bounding box center [188, 78] width 50 height 13
click at [358, 103] on section "Avg daily spend $18.5075 Total monthly spend $20.9593" at bounding box center [579, 103] width 1060 height 8
click at [1076, 13] on span "credits left" at bounding box center [1064, 14] width 23 height 6
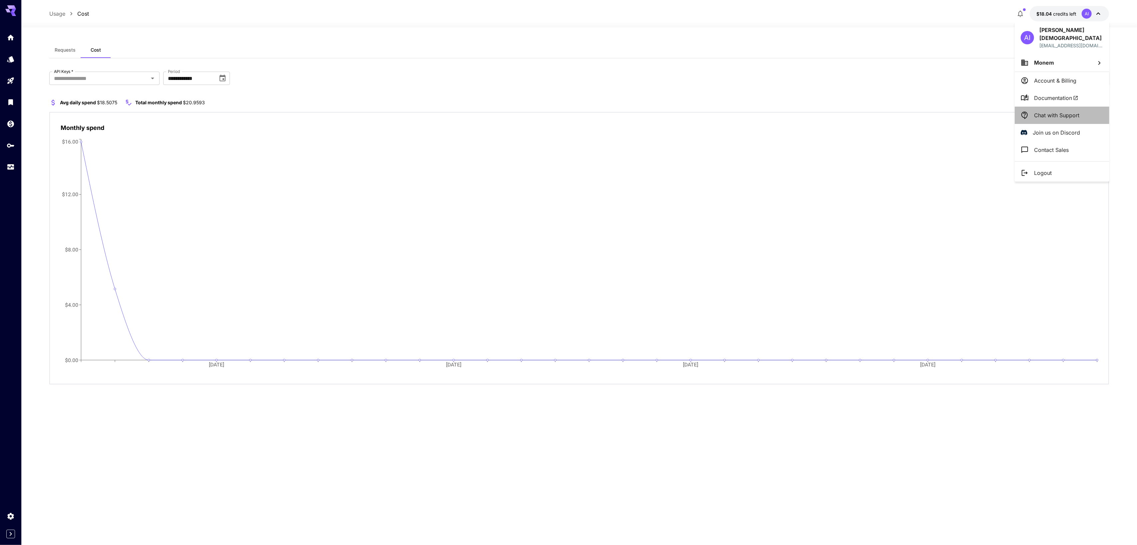
click at [1055, 112] on li "Chat with Support" at bounding box center [1062, 115] width 95 height 17
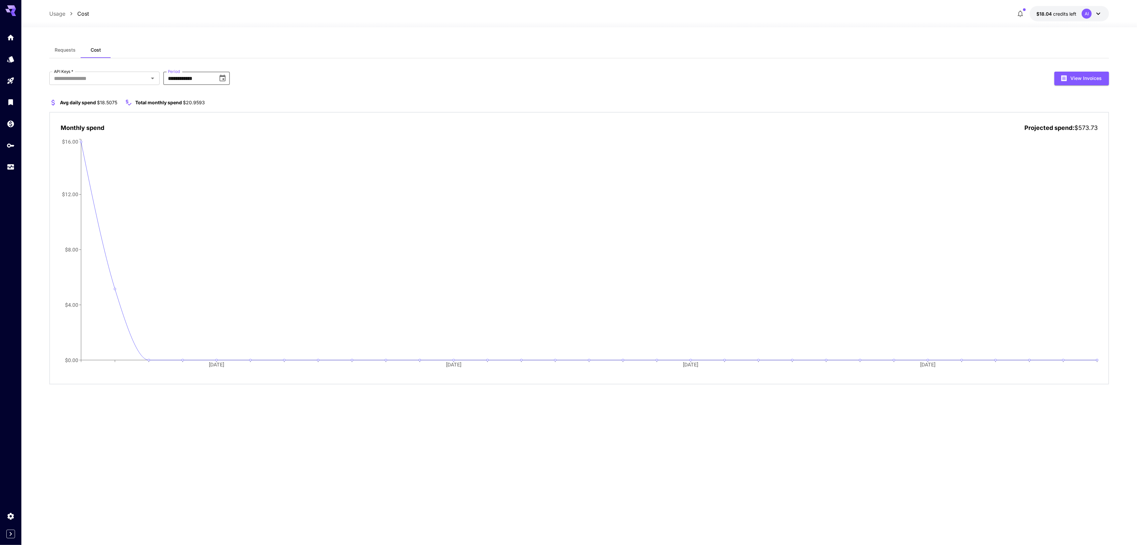
click at [195, 83] on input "**********" at bounding box center [188, 78] width 50 height 13
click at [224, 80] on icon "Choose date, selected date is Oct 1, 2025" at bounding box center [223, 78] width 8 height 8
click at [221, 148] on button "Aug" at bounding box center [217, 147] width 24 height 12
click at [225, 80] on icon "Choose date, selected date is Aug 1, 2025" at bounding box center [223, 78] width 8 height 8
click at [247, 144] on button "Sep" at bounding box center [251, 147] width 24 height 12
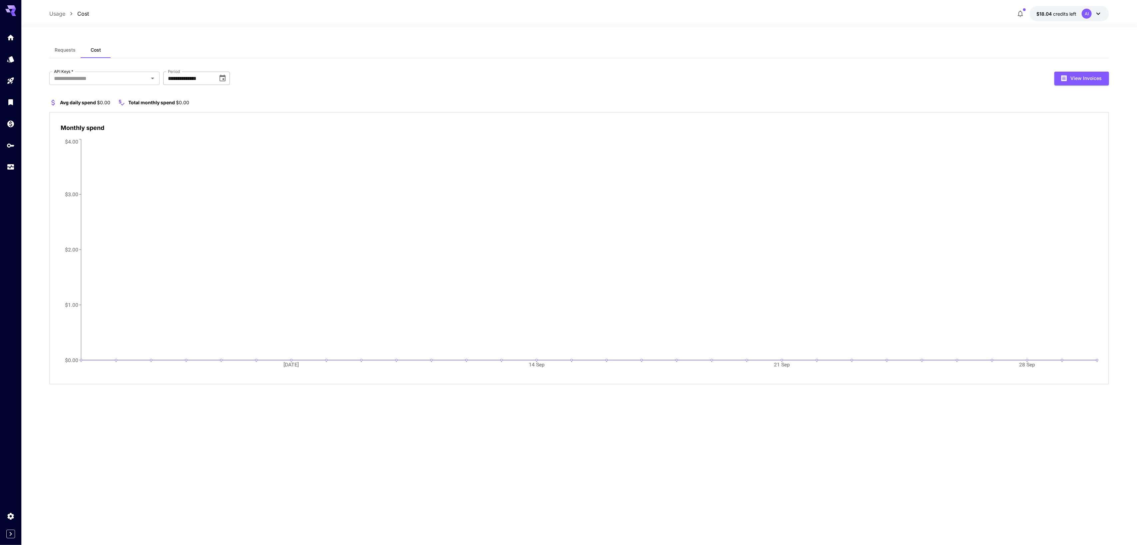
click at [224, 79] on icon "Choose date, selected date is Sep 1, 2025" at bounding box center [223, 78] width 6 height 7
click at [184, 147] on button "Jul" at bounding box center [182, 147] width 24 height 12
click at [226, 80] on icon "Choose date, selected date is Jul 1, 2025" at bounding box center [223, 78] width 8 height 8
click at [253, 127] on button "Jun" at bounding box center [251, 130] width 24 height 12
click at [230, 81] on div "API Keys   * API Keys   * Period ********* Period View Invoices" at bounding box center [579, 79] width 1060 height 14
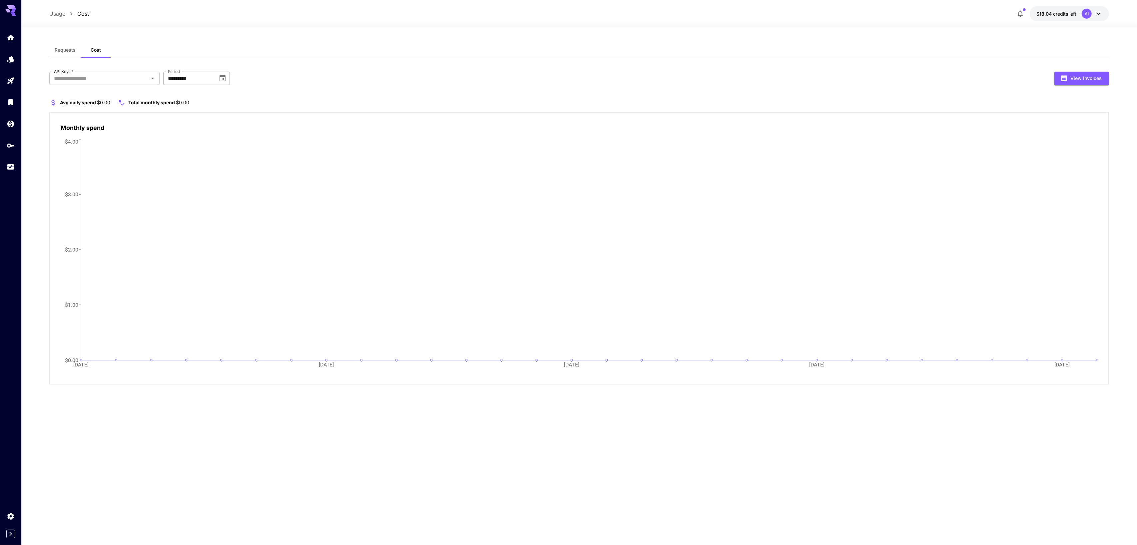
click at [227, 80] on button "Choose date, selected date is Jun 1, 2025" at bounding box center [222, 78] width 13 height 13
click at [189, 96] on div "June 2025" at bounding box center [181, 96] width 18 height 8
click at [201, 150] on button "2025" at bounding box center [204, 151] width 24 height 12
click at [185, 115] on button "Jan" at bounding box center [182, 113] width 24 height 12
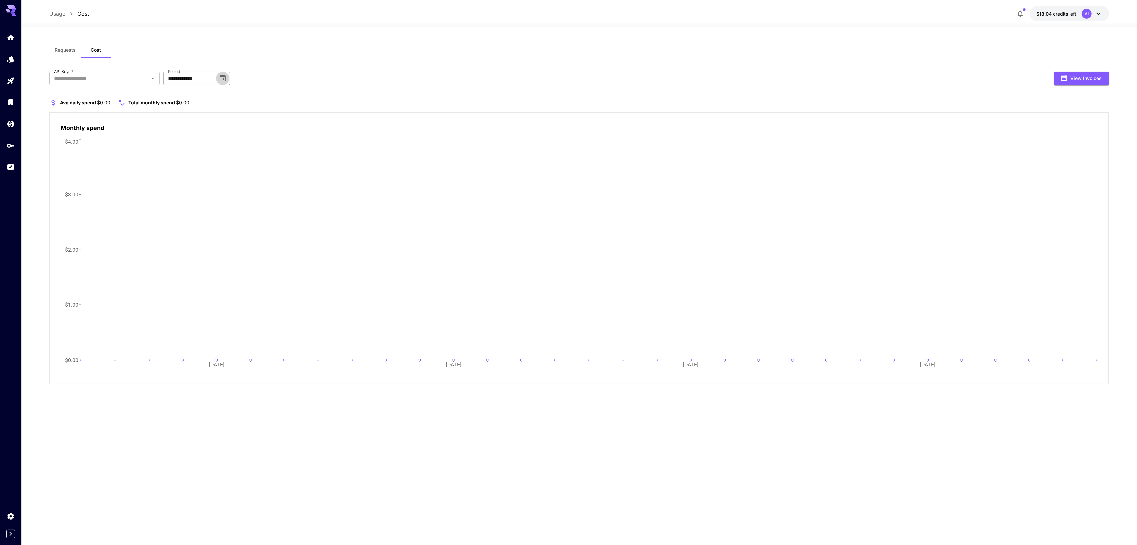
click at [225, 76] on icon "Choose date, selected date is Jan 1, 2025" at bounding box center [223, 78] width 6 height 7
click at [226, 115] on button "Feb" at bounding box center [217, 113] width 24 height 12
click at [225, 78] on icon "Choose date, selected date is Feb 1, 2025" at bounding box center [223, 78] width 6 height 7
click at [257, 115] on button "Mar" at bounding box center [251, 113] width 24 height 12
drag, startPoint x: 225, startPoint y: 80, endPoint x: 321, endPoint y: 91, distance: 96.6
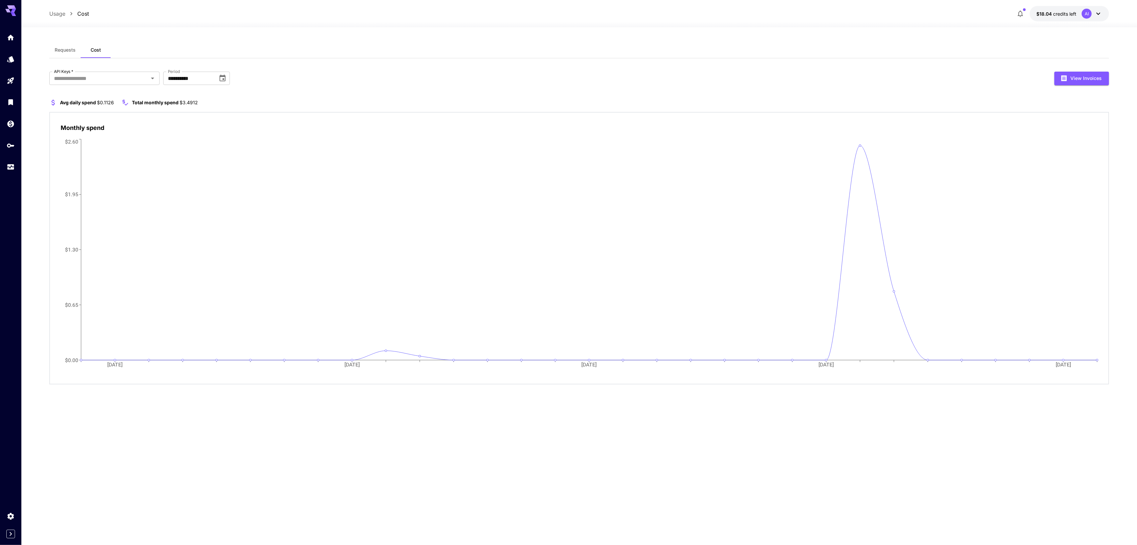
click at [288, 85] on div "**********" at bounding box center [579, 79] width 1060 height 14
click at [875, 159] on icon "02 Mar 09 Mar 16 Mar 23 Mar 30 Mar $0.00 $0.65 $1.30 $1.95 $2.60" at bounding box center [579, 257] width 1037 height 239
click at [221, 75] on icon "Choose date, selected date is Mar 1, 2025" at bounding box center [223, 78] width 6 height 7
click at [179, 133] on button "Apr" at bounding box center [182, 130] width 24 height 12
click at [227, 78] on button "Choose date, selected date is Apr 1, 2025" at bounding box center [222, 78] width 13 height 13
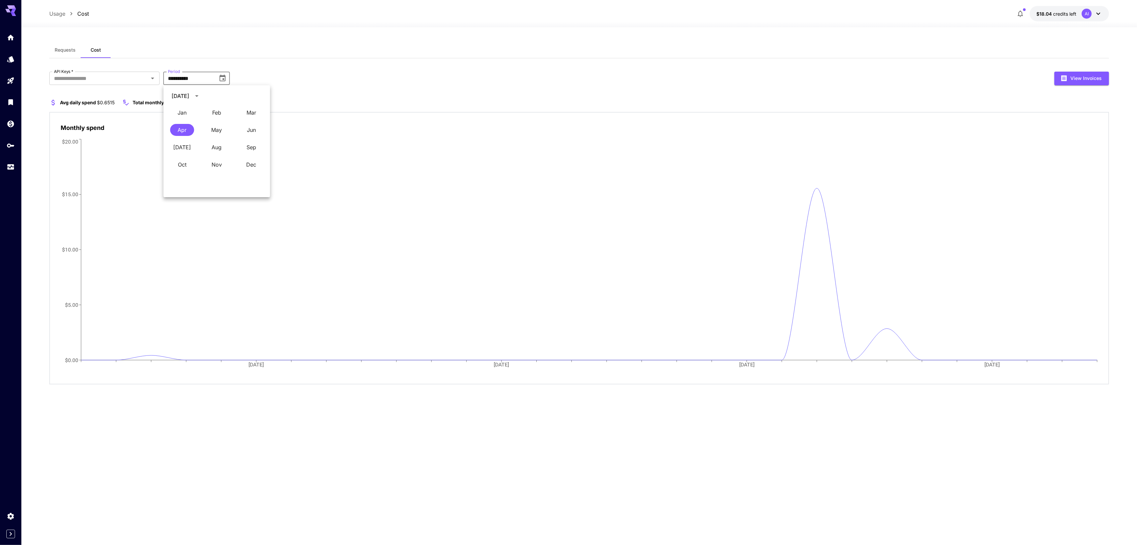
click at [417, 80] on div "**********" at bounding box center [579, 79] width 1060 height 14
click at [228, 79] on button "Choose date, selected date is Apr 1, 2025" at bounding box center [222, 78] width 13 height 13
click at [220, 129] on button "May" at bounding box center [217, 130] width 24 height 12
click at [224, 75] on icon "Choose date, selected date is May 1, 2025" at bounding box center [223, 78] width 6 height 7
click at [251, 124] on button "Jun" at bounding box center [251, 130] width 24 height 12
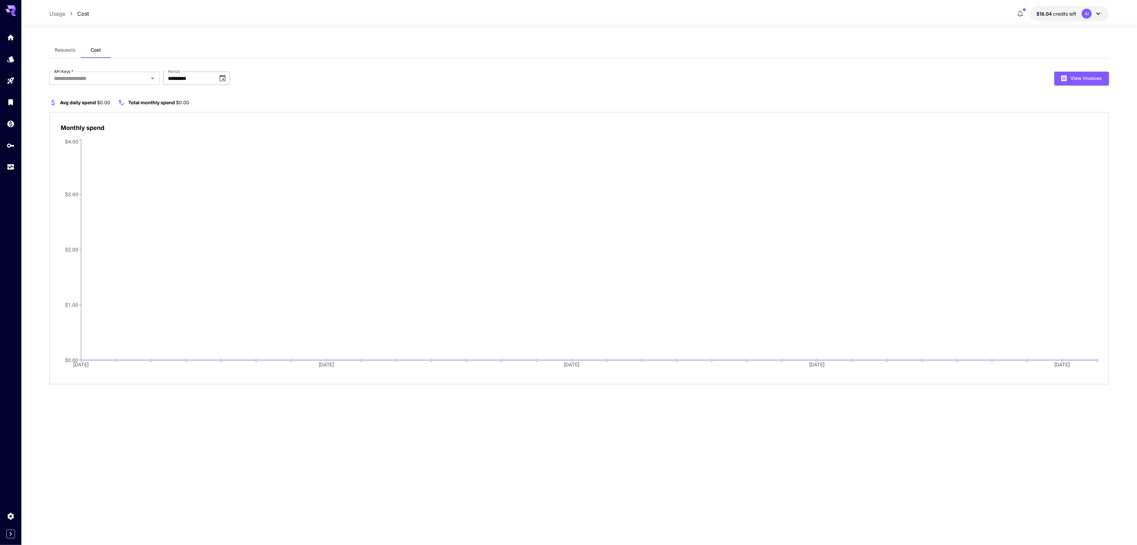
click at [222, 77] on icon "Choose date, selected date is Jun 1, 2025" at bounding box center [223, 78] width 6 height 7
click at [183, 155] on div "Jul" at bounding box center [182, 147] width 35 height 17
click at [183, 152] on button "Jul" at bounding box center [182, 147] width 24 height 12
type input "*********"
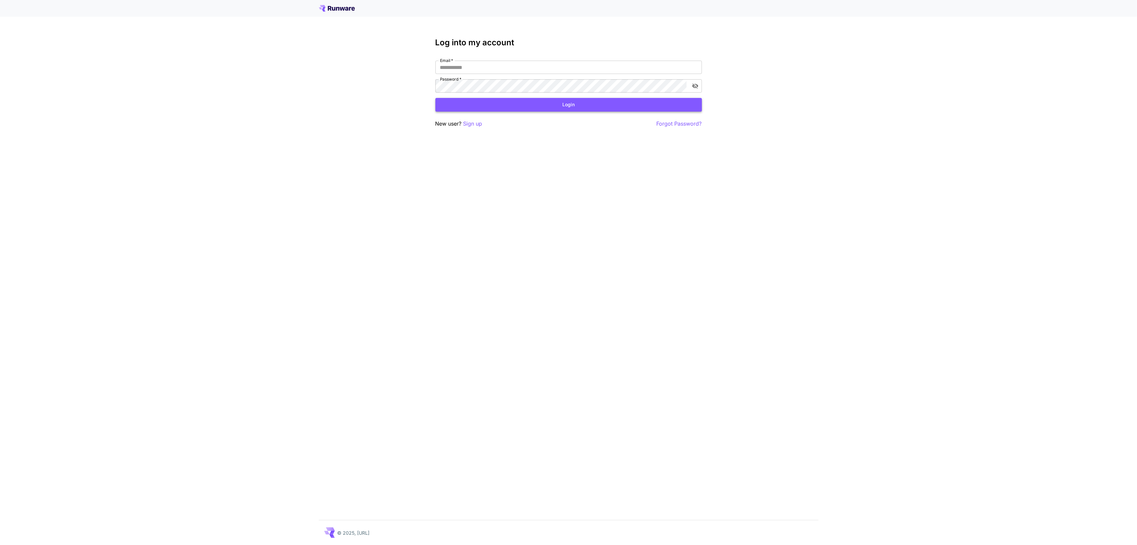
type input "**********"
click at [522, 106] on button "Login" at bounding box center [568, 105] width 267 height 14
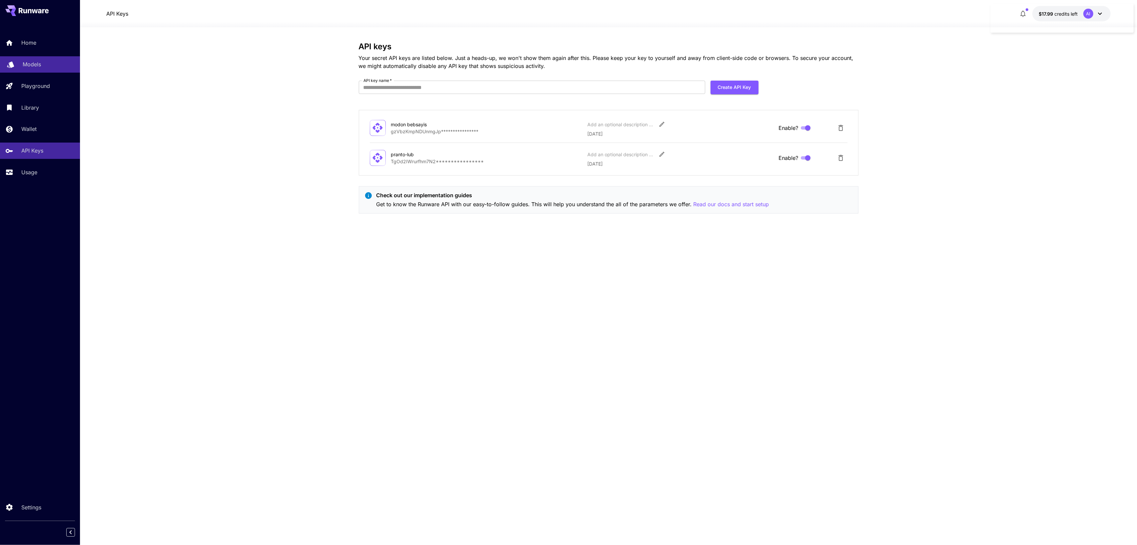
click at [59, 68] on link "Models" at bounding box center [40, 64] width 80 height 16
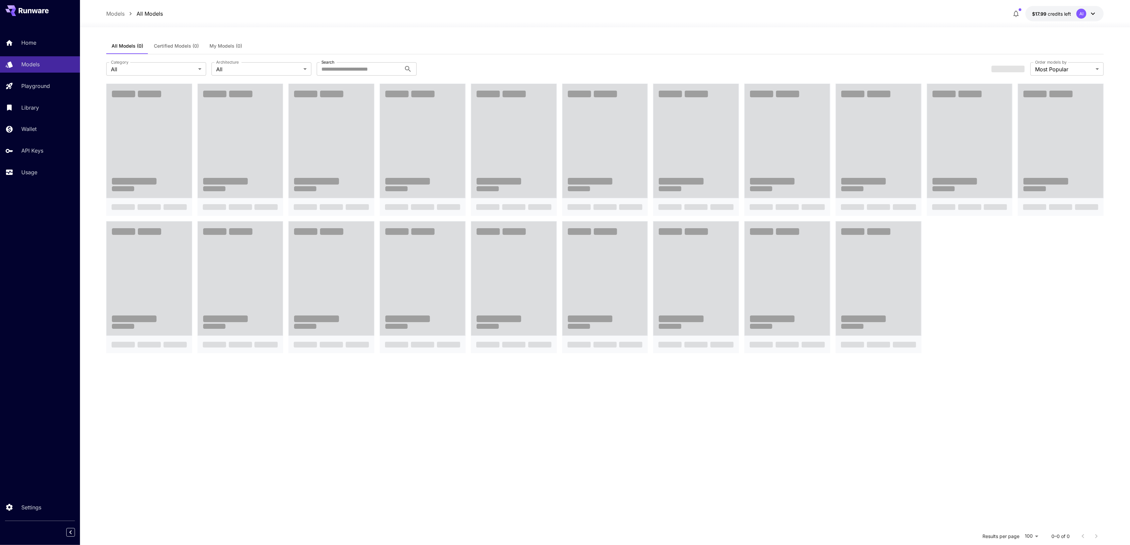
click at [1085, 17] on div "AI" at bounding box center [1082, 14] width 10 height 10
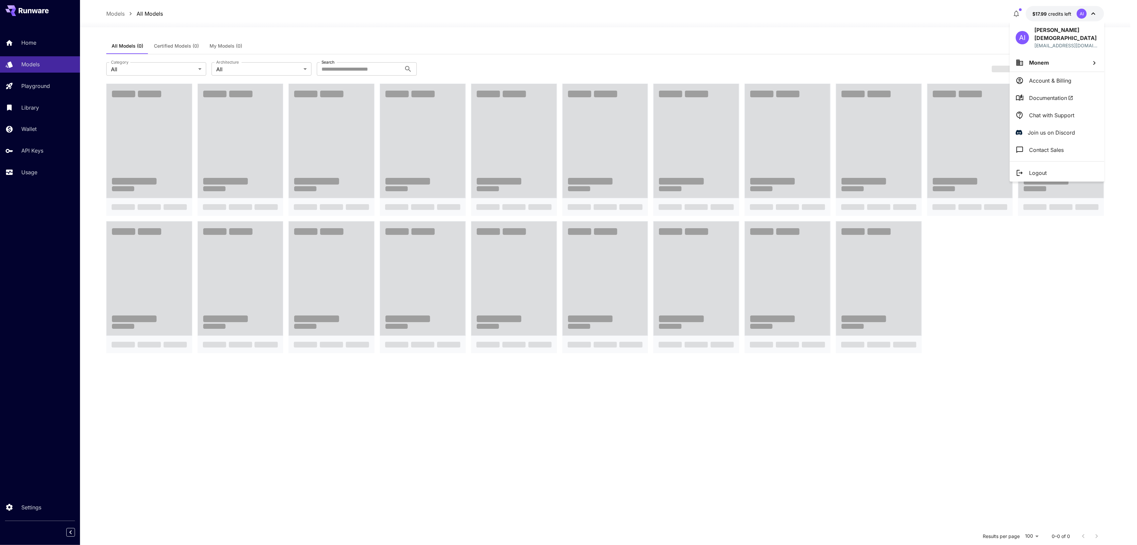
click at [1057, 80] on li "Account & Billing" at bounding box center [1057, 80] width 95 height 17
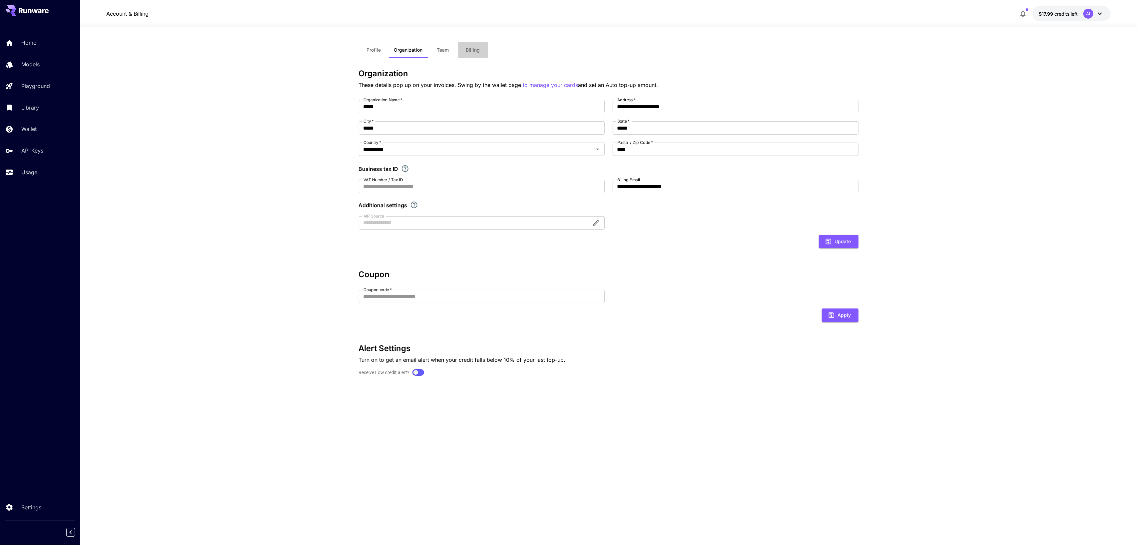
click at [472, 52] on span "Billing" at bounding box center [473, 50] width 14 height 6
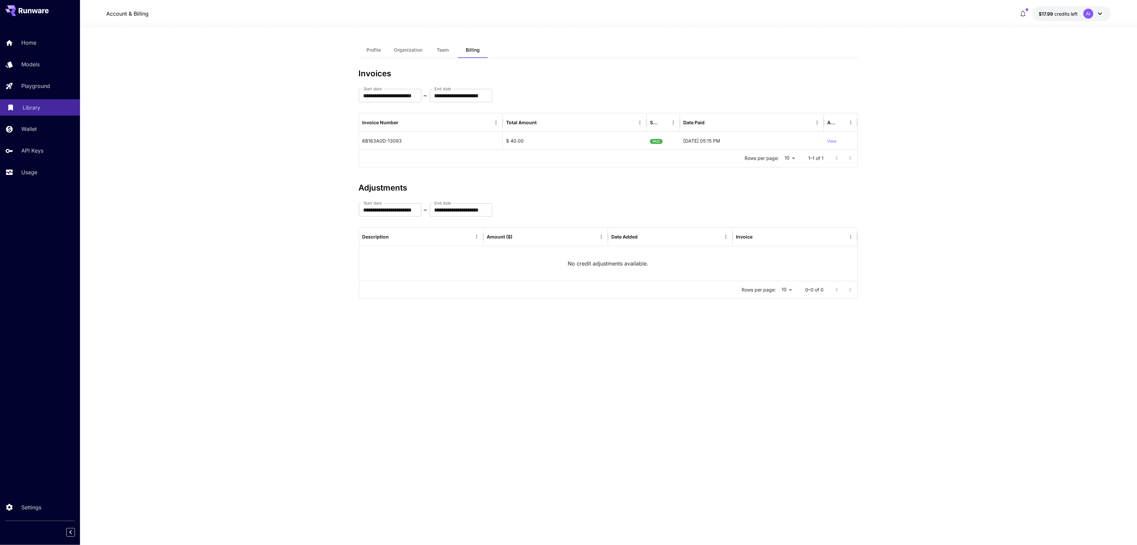
click at [27, 110] on p "Library" at bounding box center [32, 108] width 18 height 8
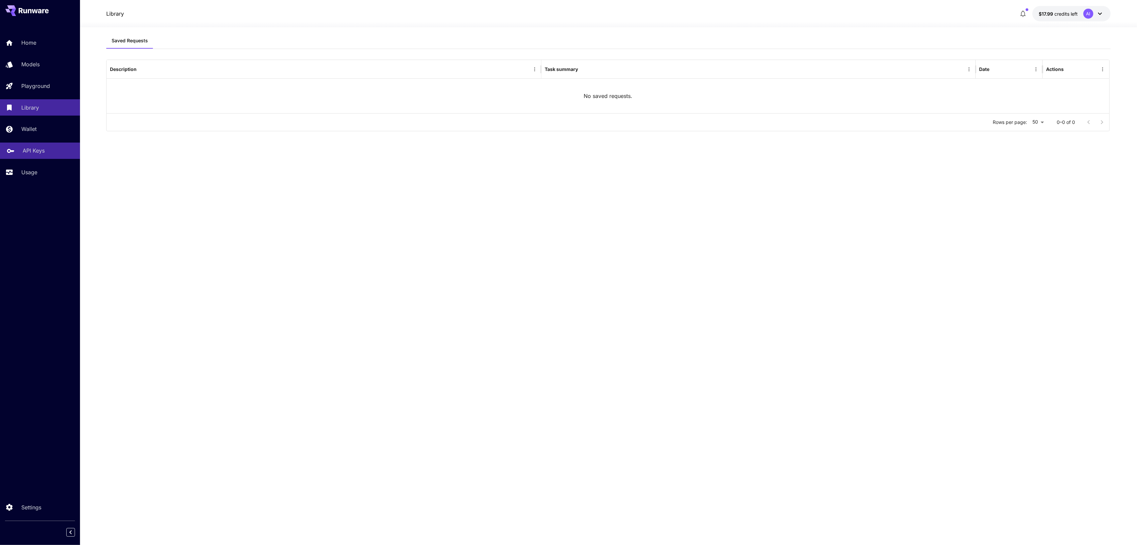
click at [45, 152] on p "API Keys" at bounding box center [34, 151] width 22 height 8
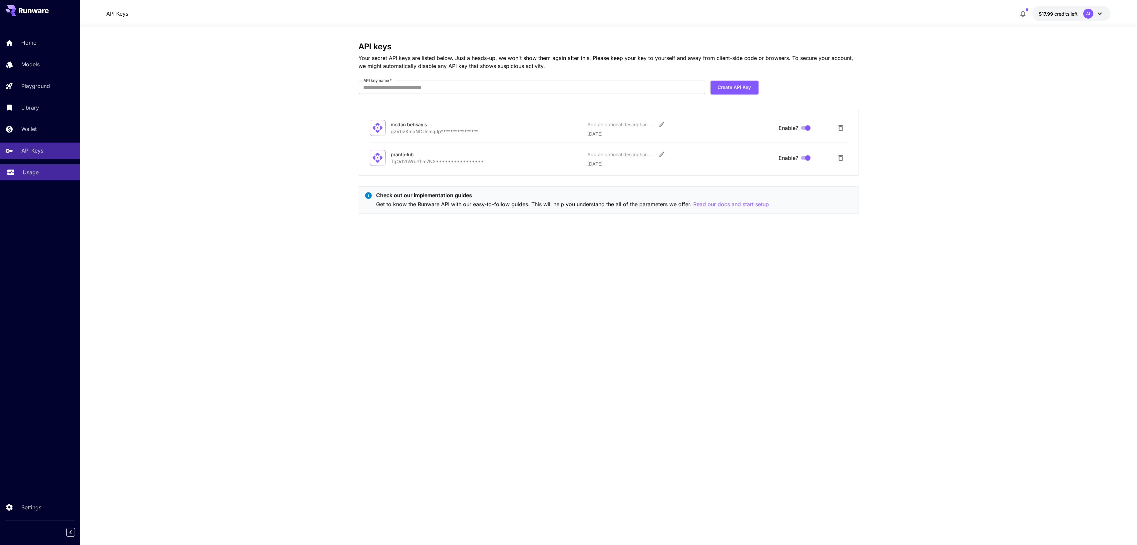
click at [36, 173] on p "Usage" at bounding box center [31, 172] width 16 height 8
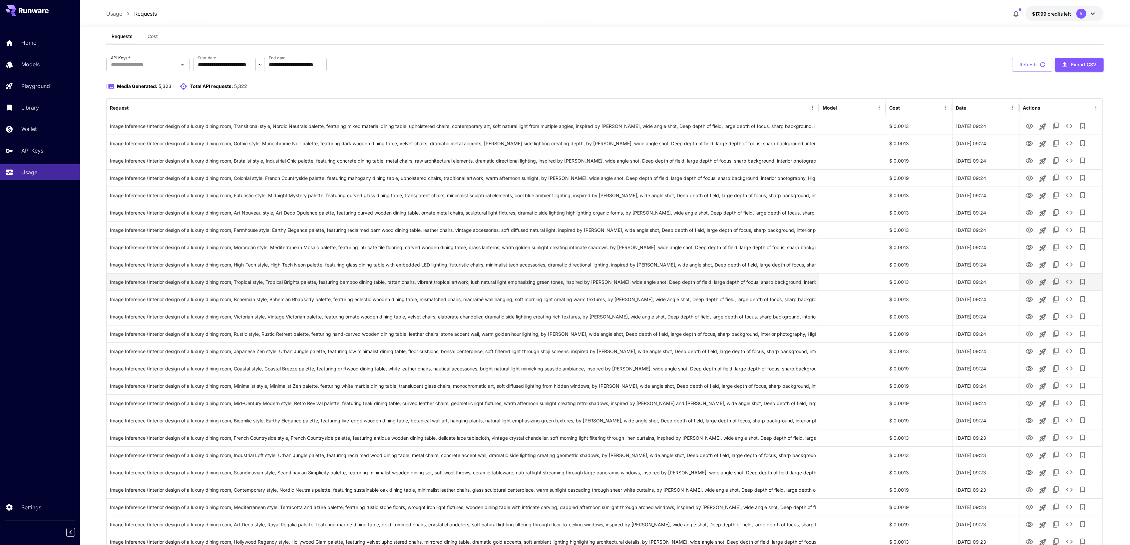
scroll to position [93, 0]
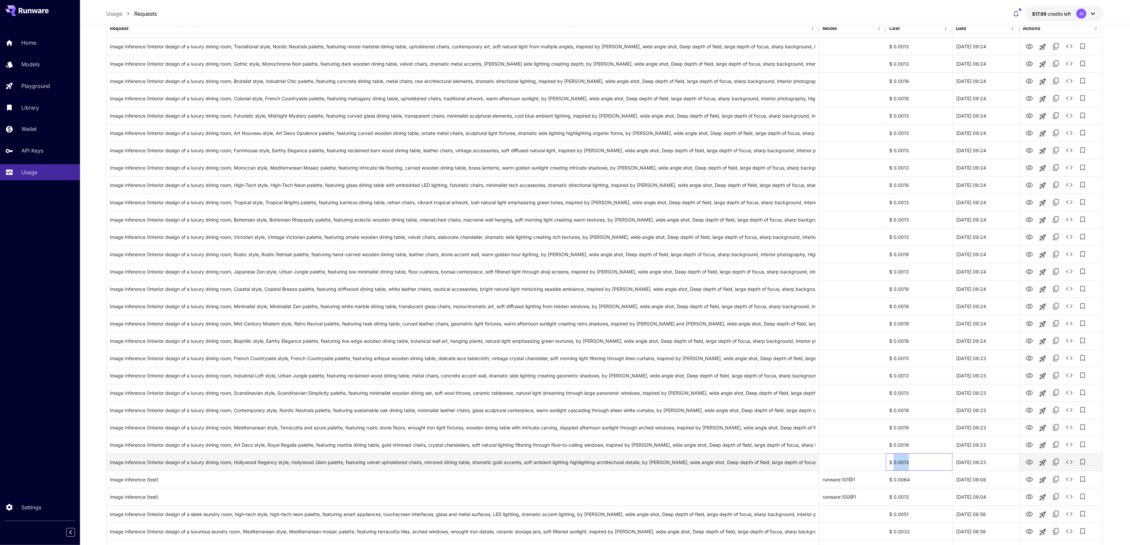
drag, startPoint x: 912, startPoint y: 463, endPoint x: 894, endPoint y: 463, distance: 18.3
click at [894, 463] on div "$ 0.0013" at bounding box center [919, 461] width 67 height 17
drag, startPoint x: 908, startPoint y: 185, endPoint x: 901, endPoint y: 186, distance: 7.7
click at [901, 186] on div "$ 0.0019" at bounding box center [919, 184] width 67 height 17
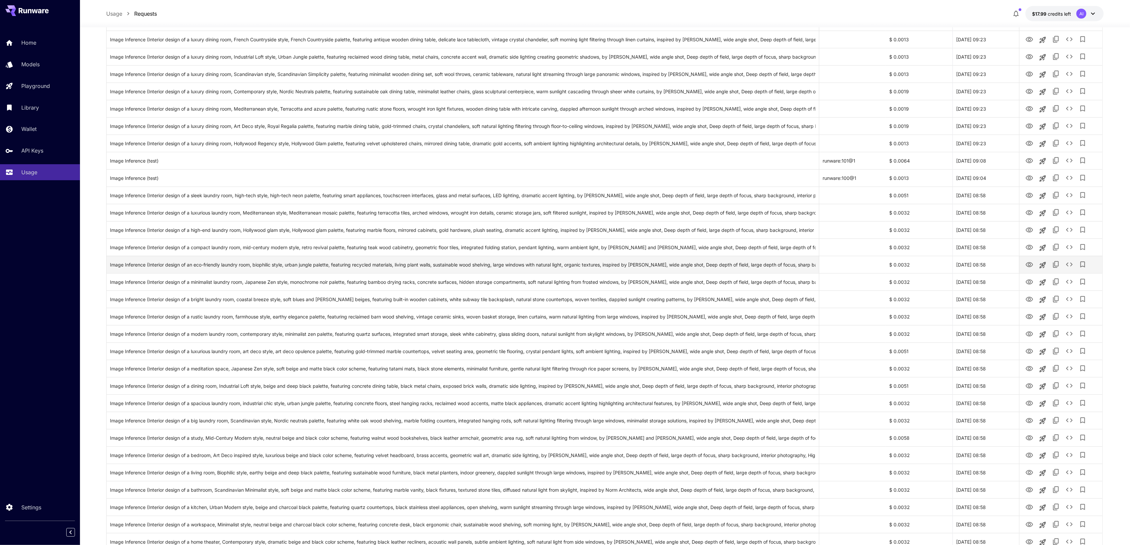
scroll to position [376, 0]
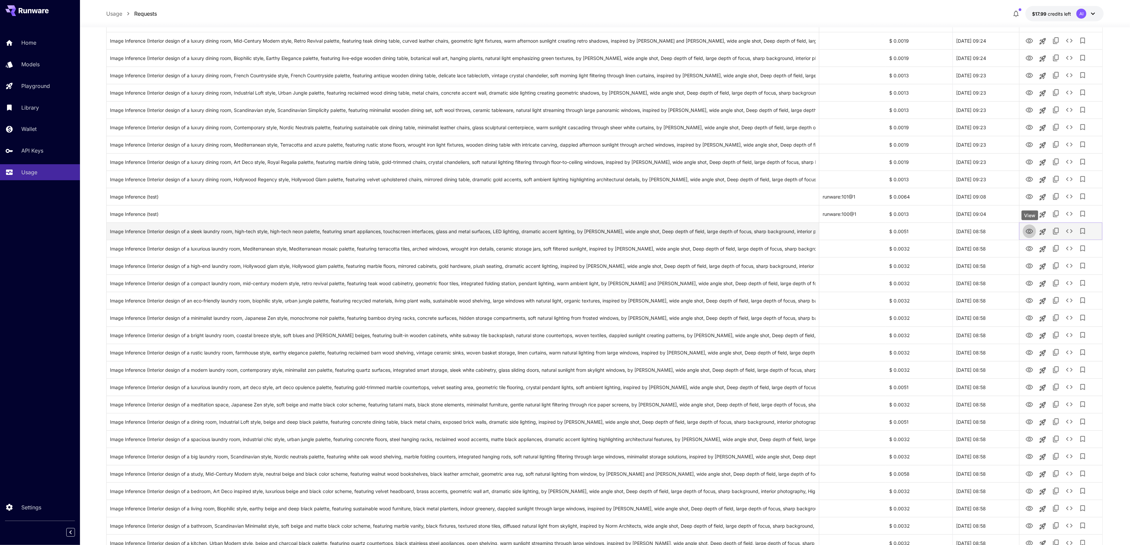
click at [1030, 231] on icon "View" at bounding box center [1030, 232] width 8 height 8
click at [1026, 353] on icon "View" at bounding box center [1030, 353] width 8 height 8
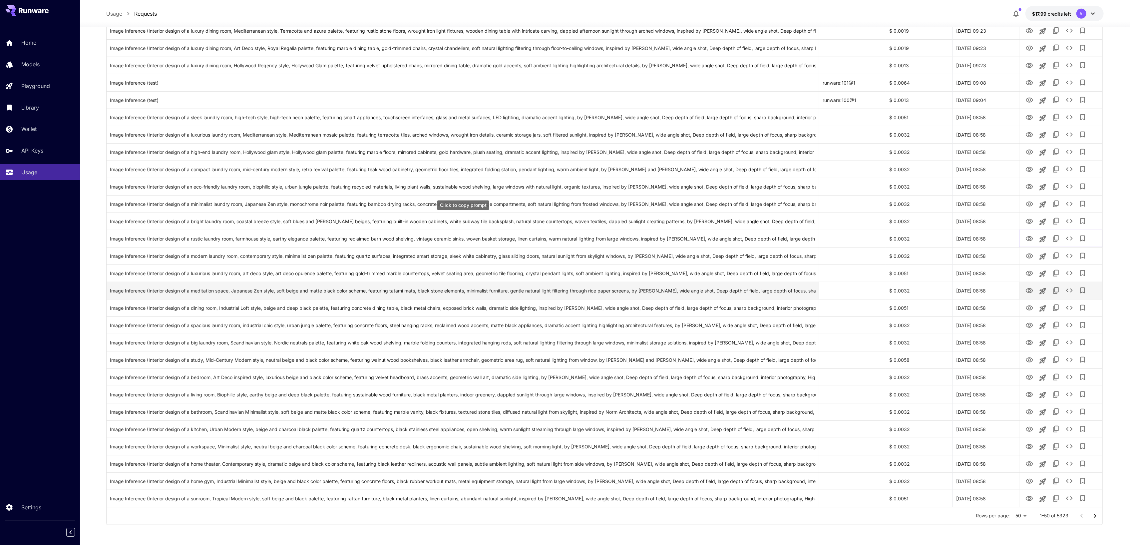
scroll to position [485, 0]
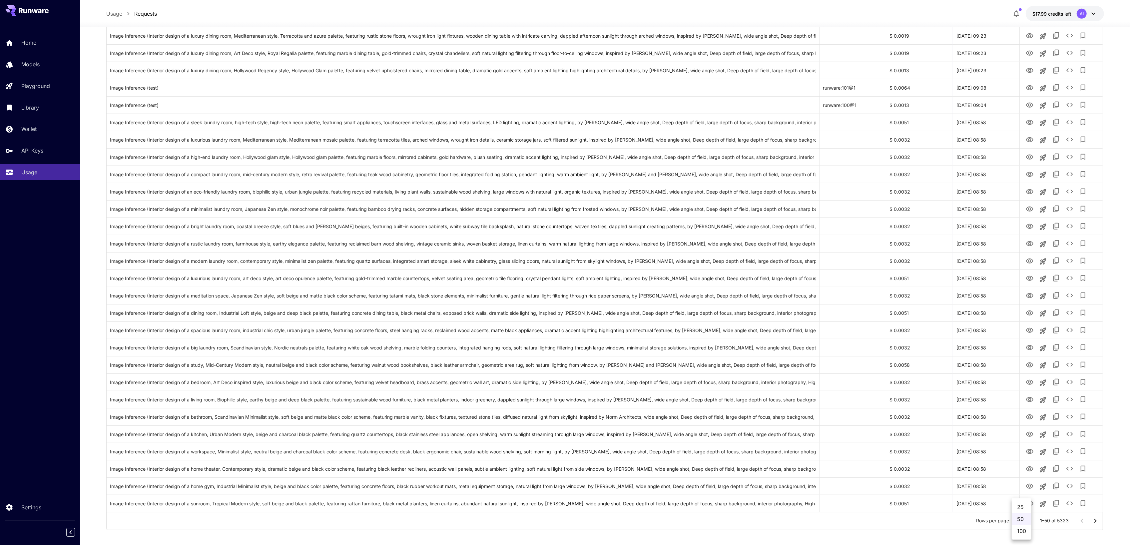
click at [1028, 518] on body "**********" at bounding box center [568, 32] width 1137 height 1035
click at [1024, 532] on li "100" at bounding box center [1022, 531] width 20 height 12
type input "***"
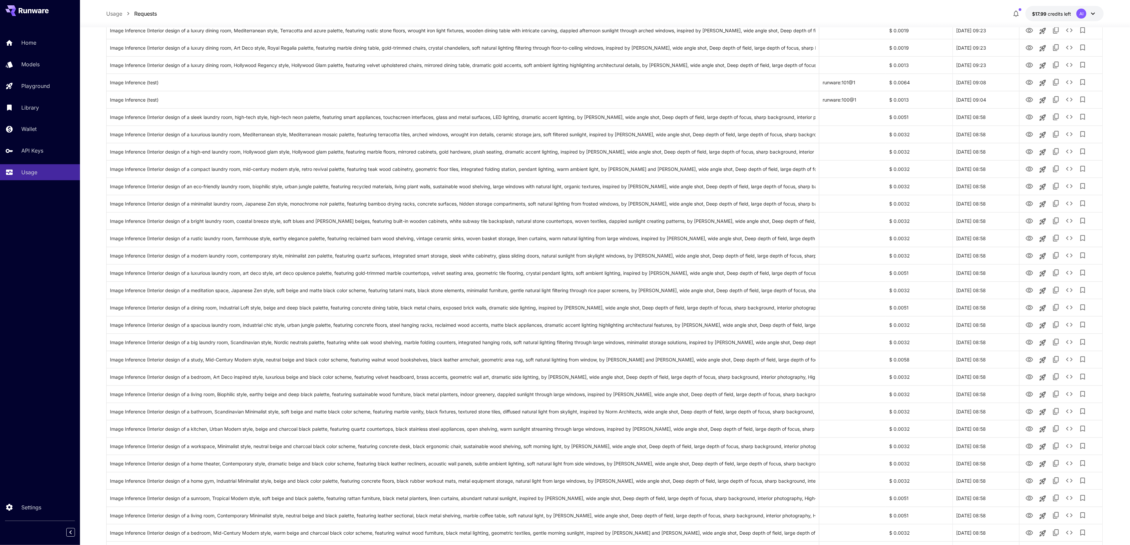
scroll to position [647, 0]
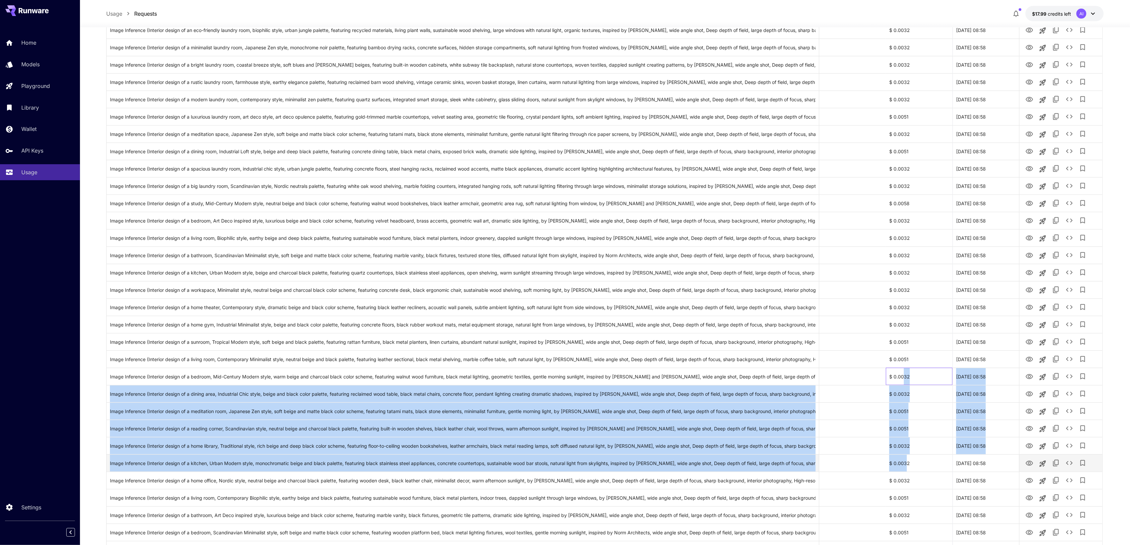
drag, startPoint x: 904, startPoint y: 386, endPoint x: 907, endPoint y: 455, distance: 69.4
click at [907, 455] on div "Image Inference (Interior design of a luxury dining room, Transitional style, N…" at bounding box center [605, 350] width 996 height 1732
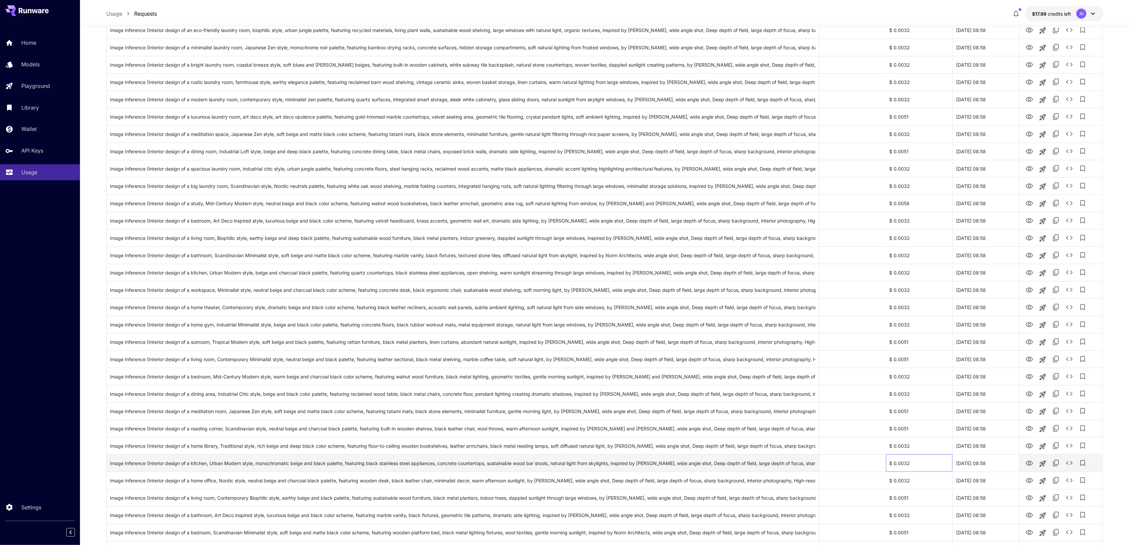
click at [931, 458] on div "$ 0.0032" at bounding box center [919, 462] width 67 height 17
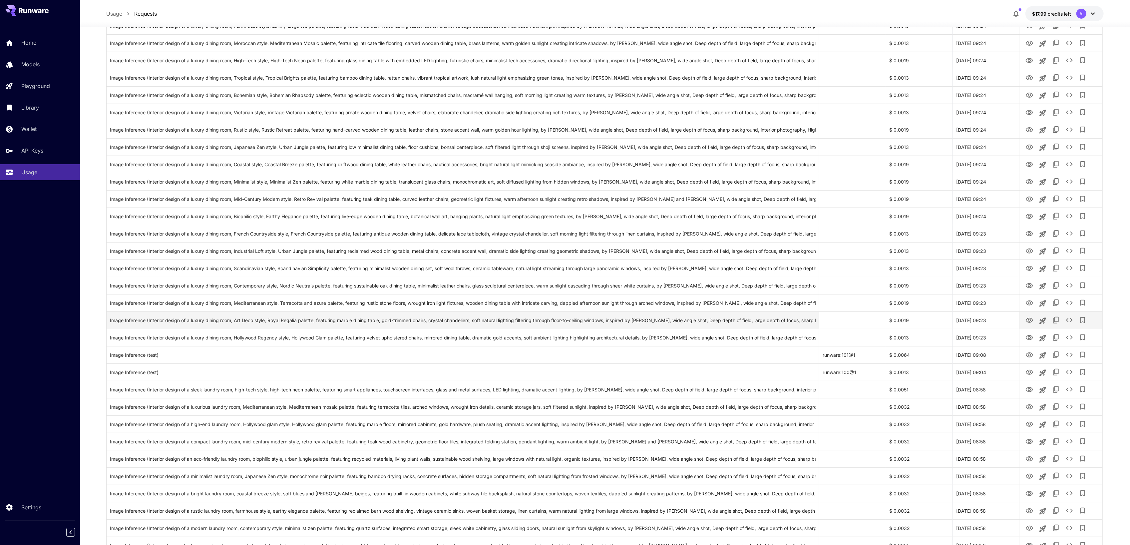
scroll to position [379, 0]
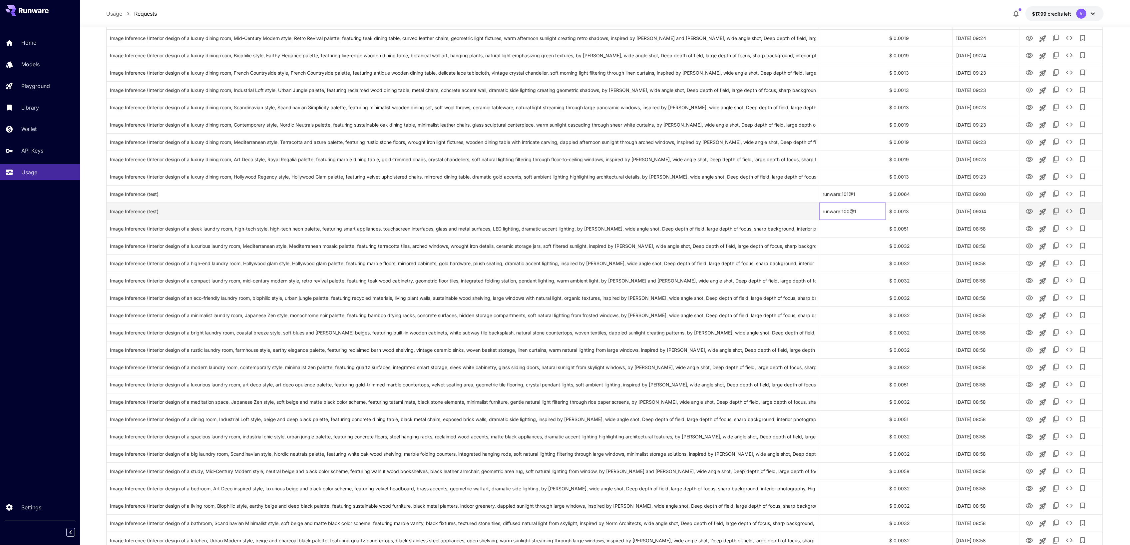
click at [863, 213] on div "runware:100@1" at bounding box center [853, 211] width 67 height 17
drag, startPoint x: 860, startPoint y: 211, endPoint x: 821, endPoint y: 215, distance: 38.5
click at [821, 215] on div "runware:100@1" at bounding box center [853, 211] width 67 height 17
click at [862, 213] on div "runware:100@1" at bounding box center [853, 211] width 67 height 17
drag, startPoint x: 859, startPoint y: 213, endPoint x: 844, endPoint y: 213, distance: 15.0
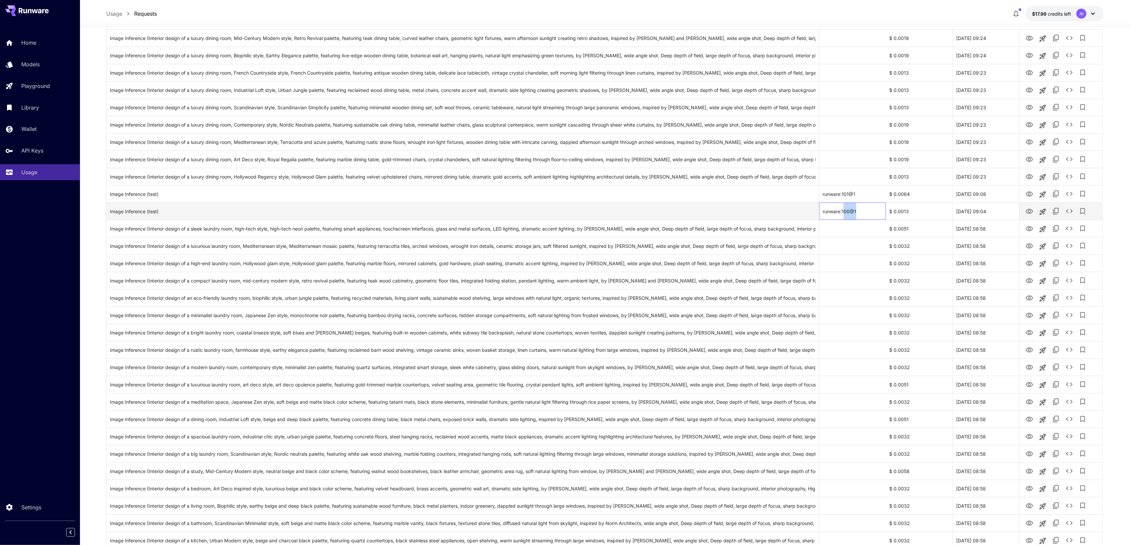
click at [844, 213] on div "runware:100@1" at bounding box center [853, 211] width 67 height 17
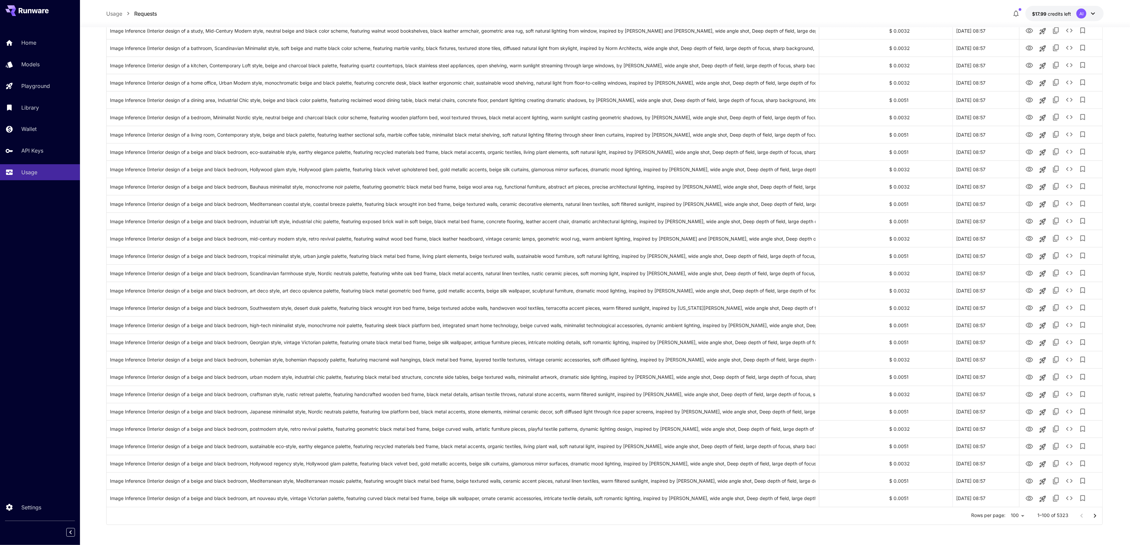
scroll to position [1356, 0]
